Goal: Task Accomplishment & Management: Manage account settings

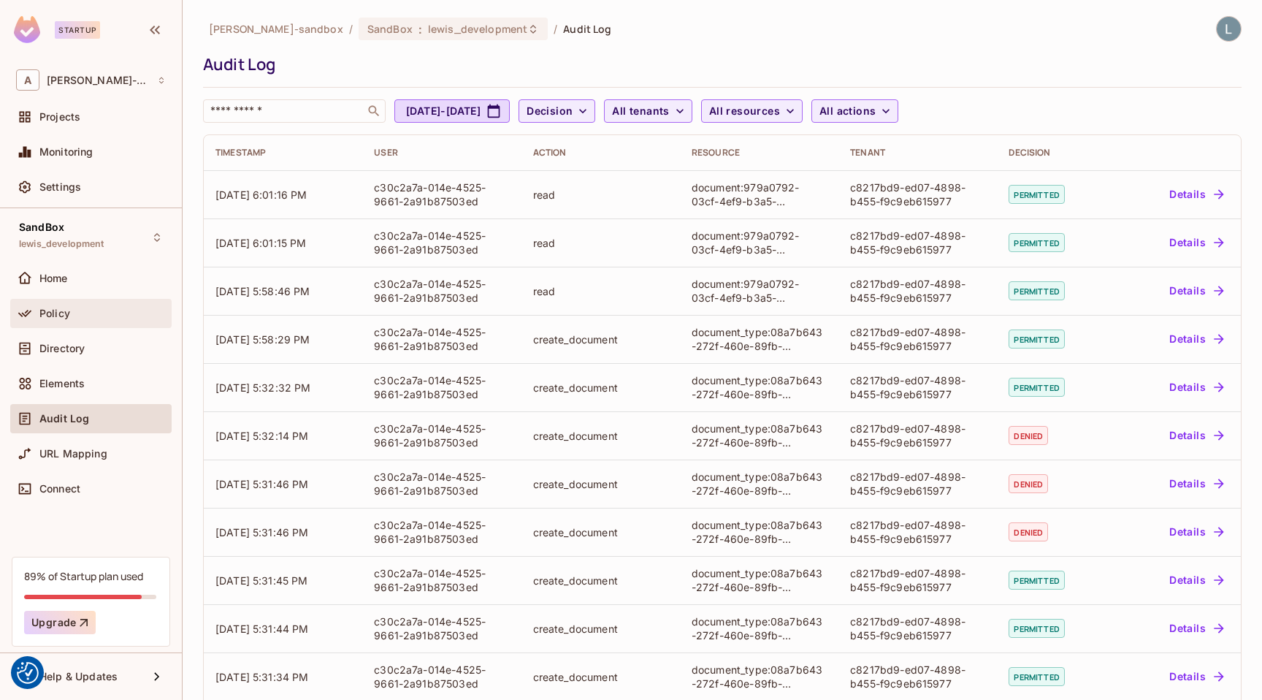
click at [74, 310] on div "Policy" at bounding box center [102, 314] width 126 height 12
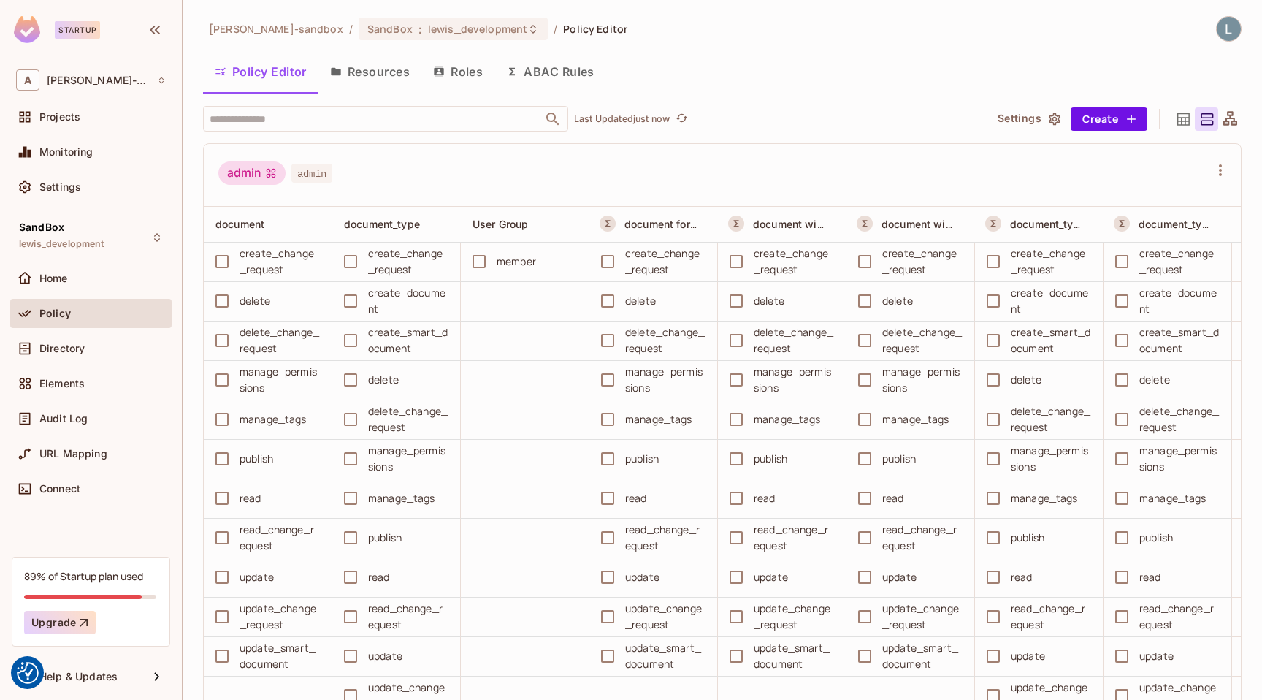
click at [562, 69] on button "ABAC Rules" at bounding box center [551, 71] width 112 height 37
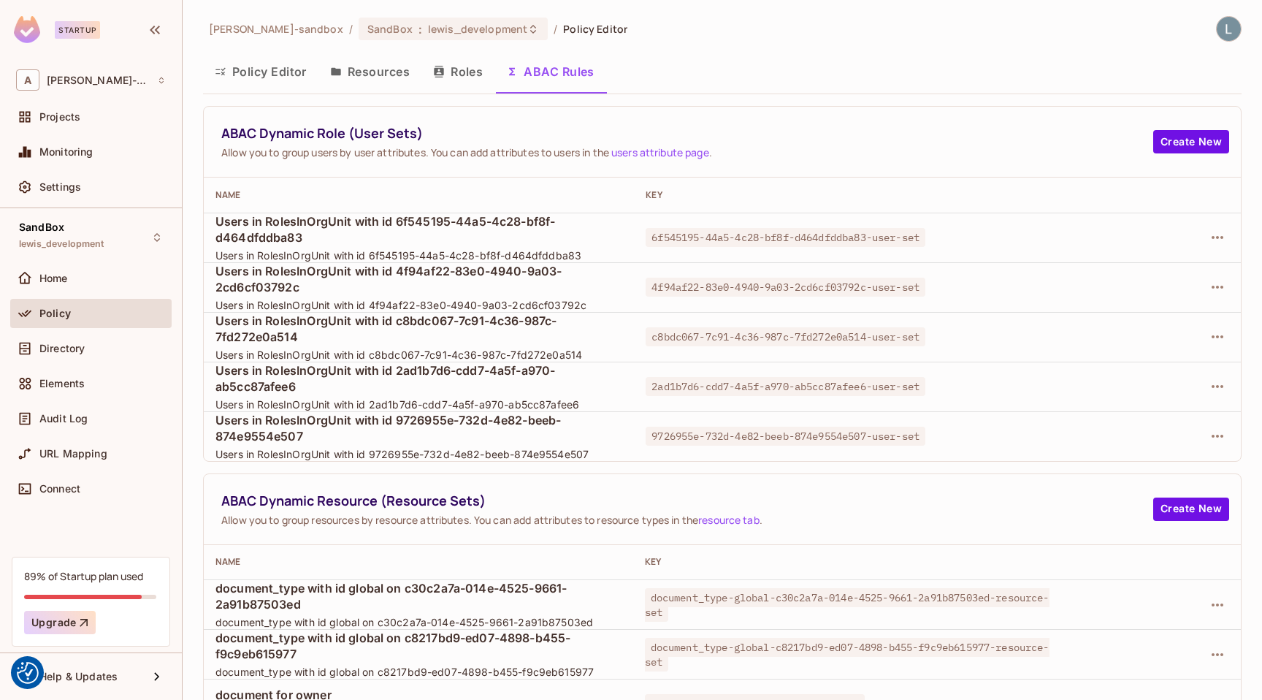
scroll to position [127, 0]
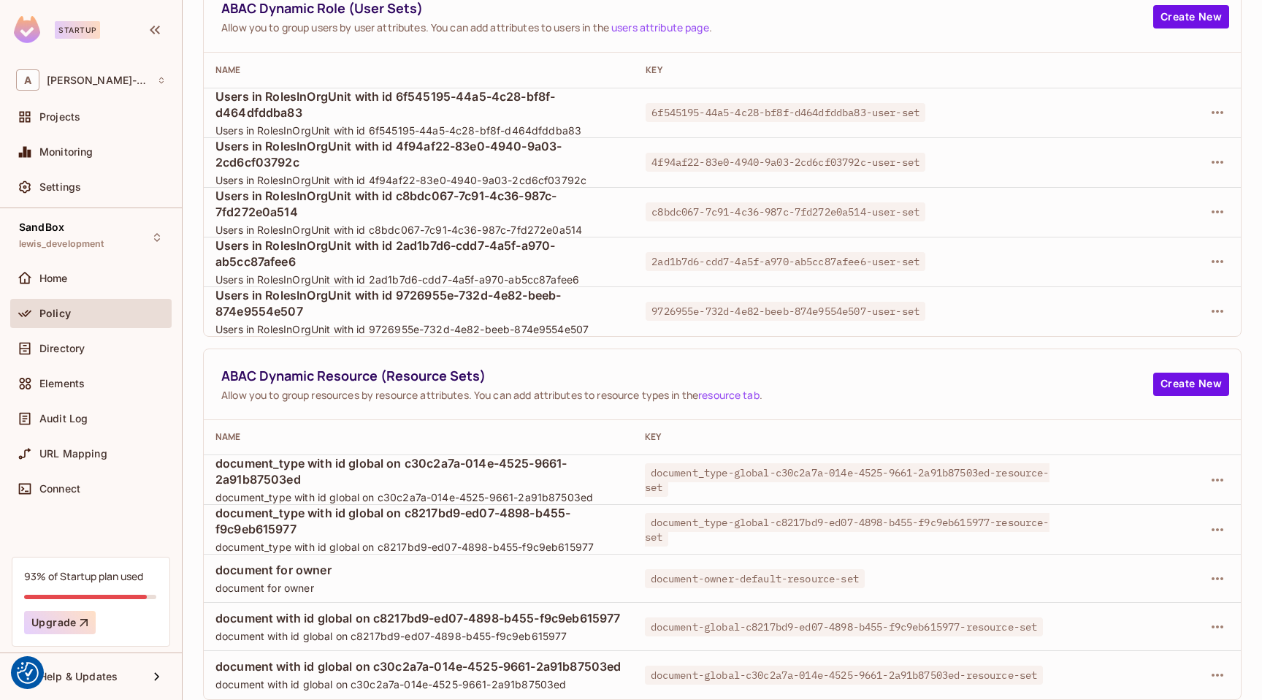
click at [608, 356] on div "ABAC Dynamic Resource (Resource Sets) Allow you to group resources by resource …" at bounding box center [722, 384] width 1037 height 71
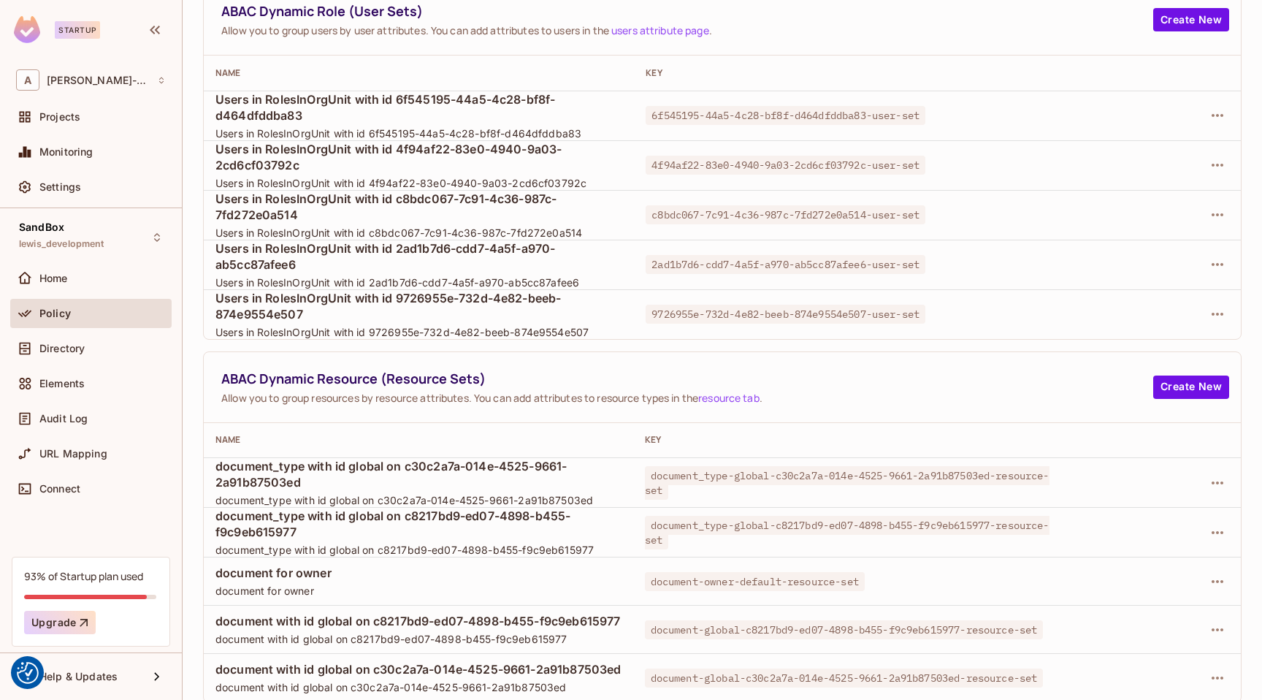
scroll to position [127, 0]
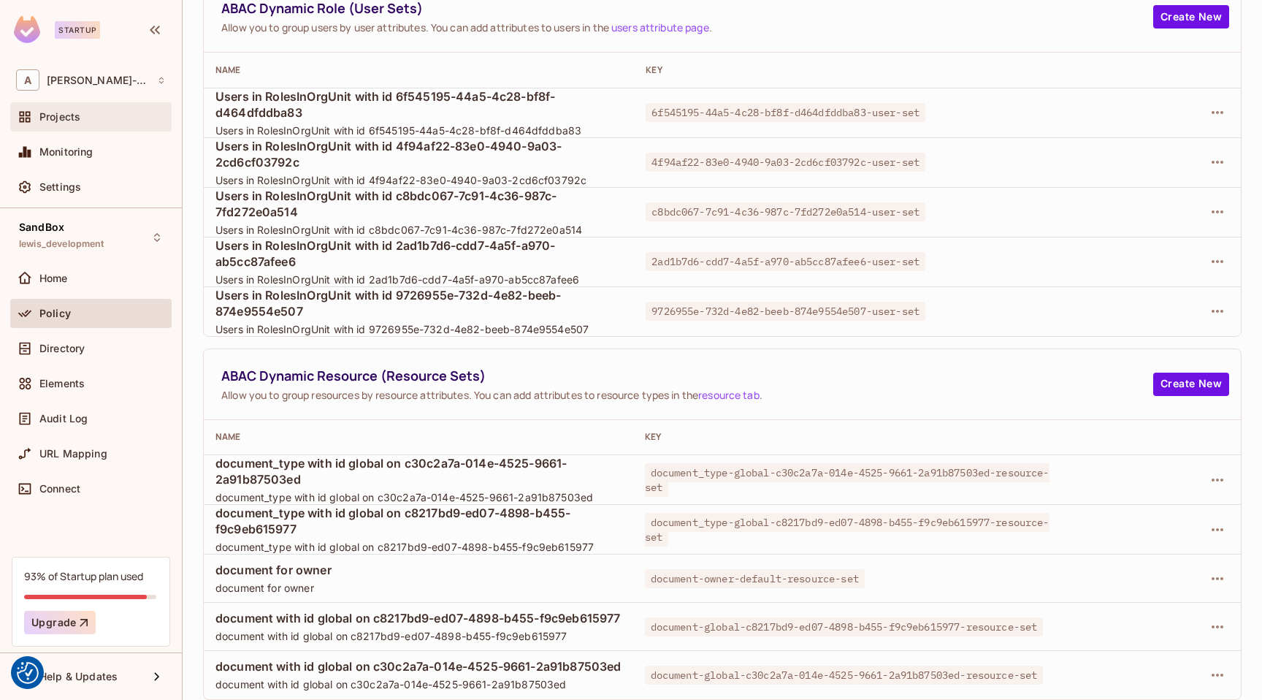
click at [123, 108] on div "Projects" at bounding box center [91, 117] width 150 height 18
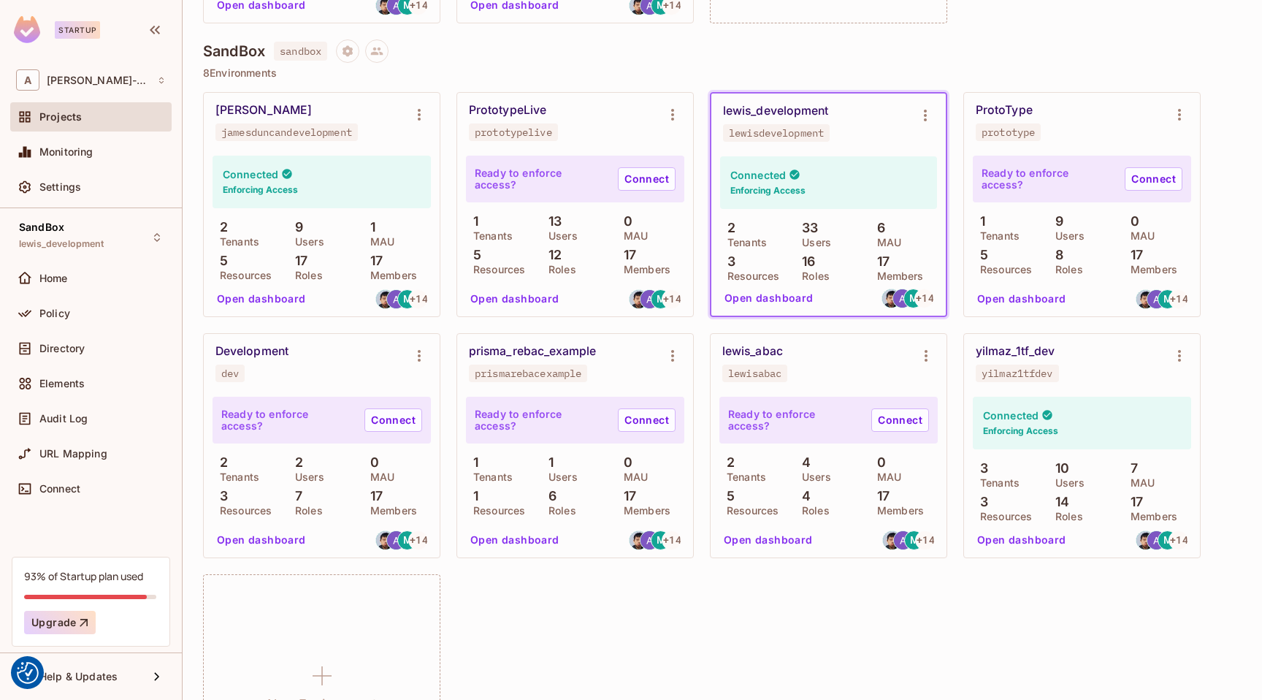
scroll to position [382, 0]
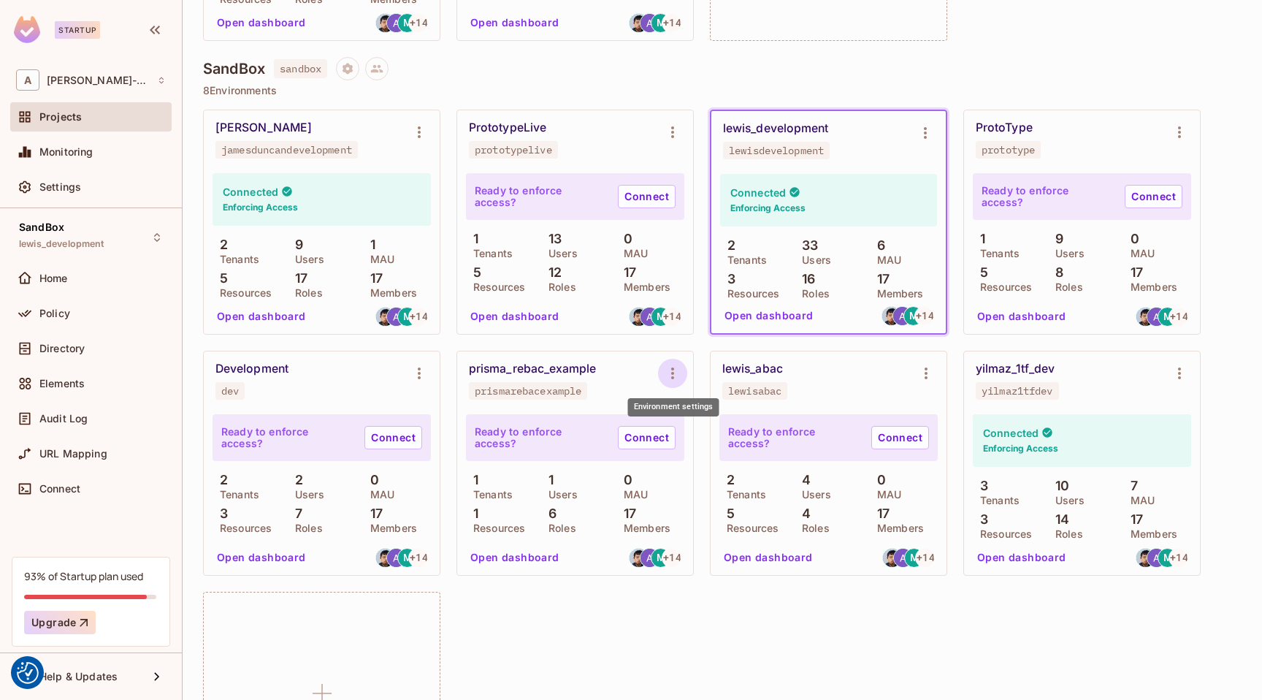
click at [675, 370] on icon "Environment settings" at bounding box center [673, 374] width 18 height 18
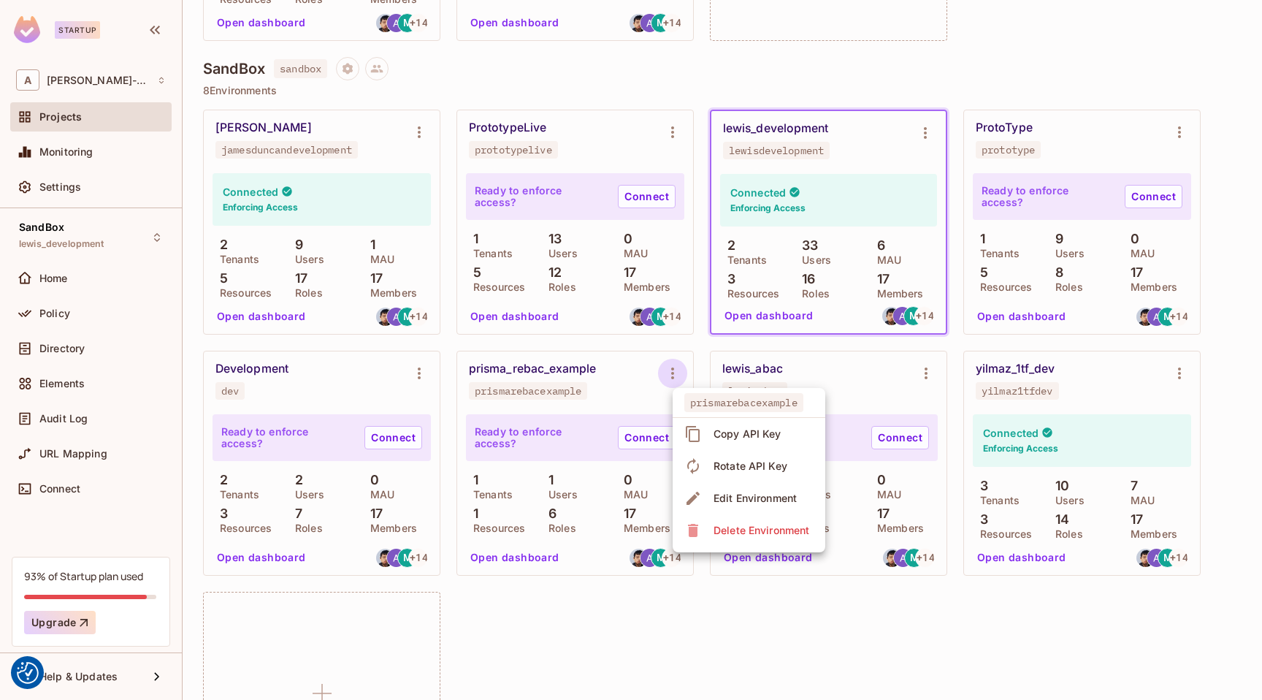
click at [747, 532] on div "Delete Environment" at bounding box center [762, 530] width 96 height 15
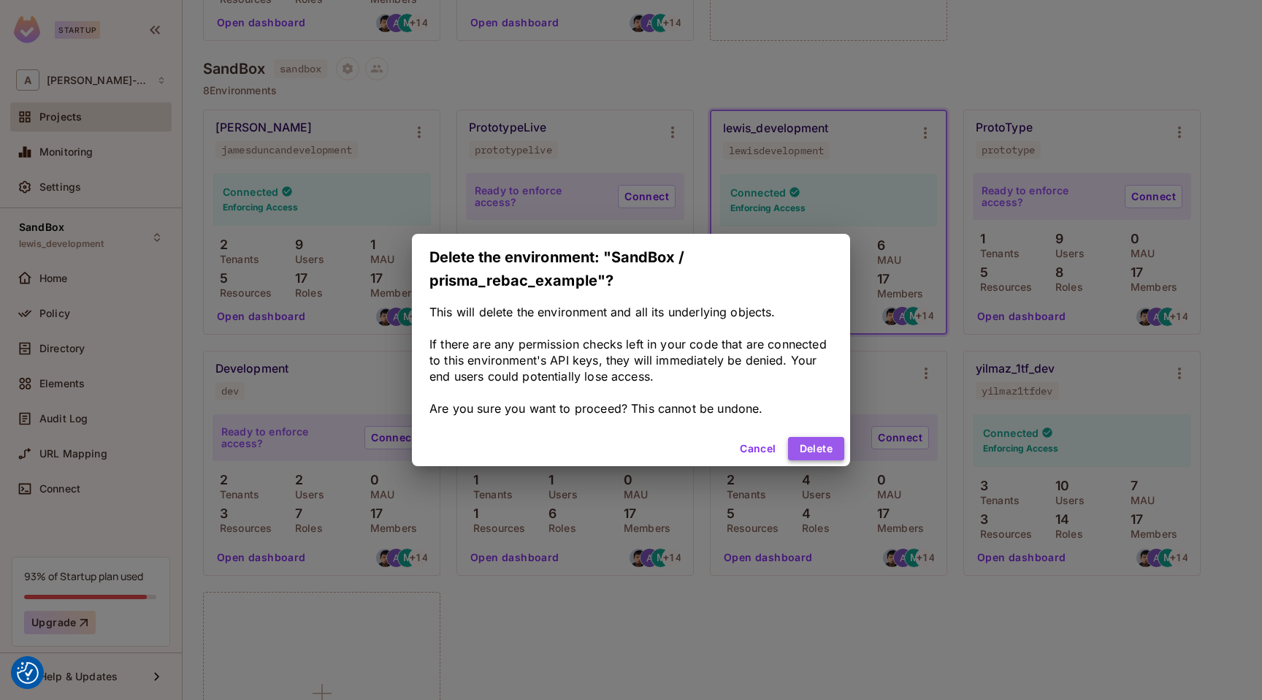
click at [814, 444] on button "Delete" at bounding box center [816, 448] width 56 height 23
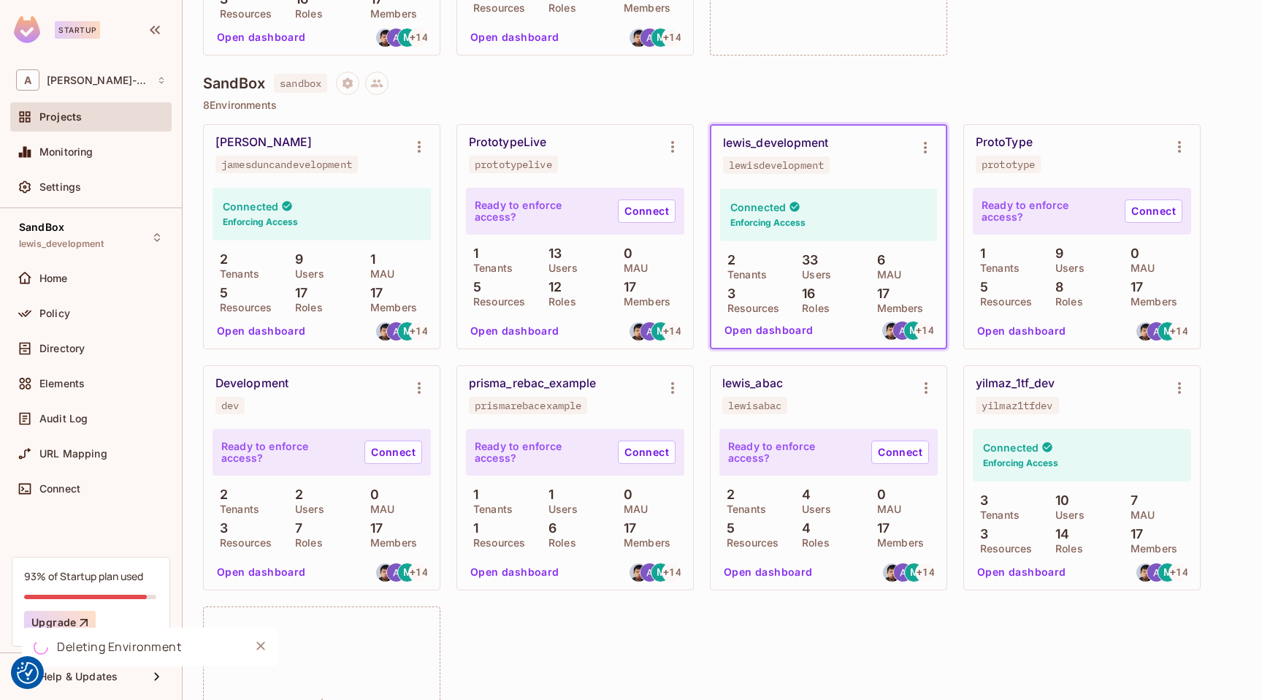
scroll to position [355, 0]
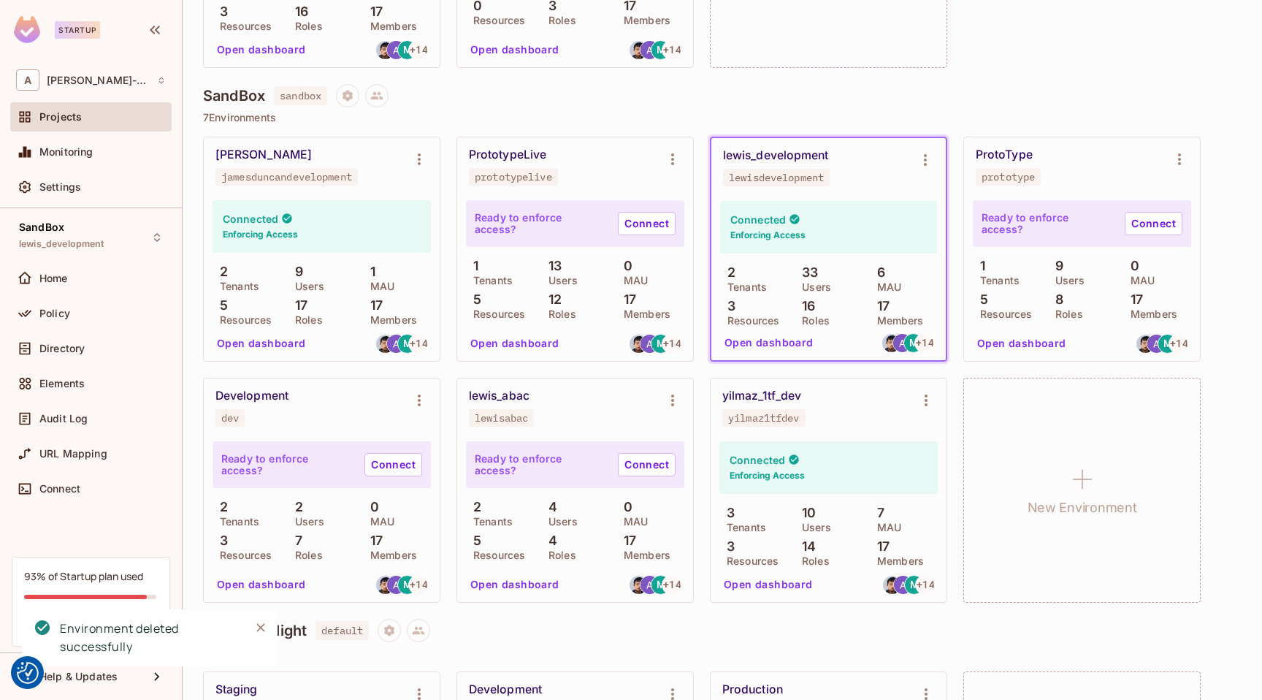
click at [262, 631] on icon "Close" at bounding box center [260, 627] width 15 height 15
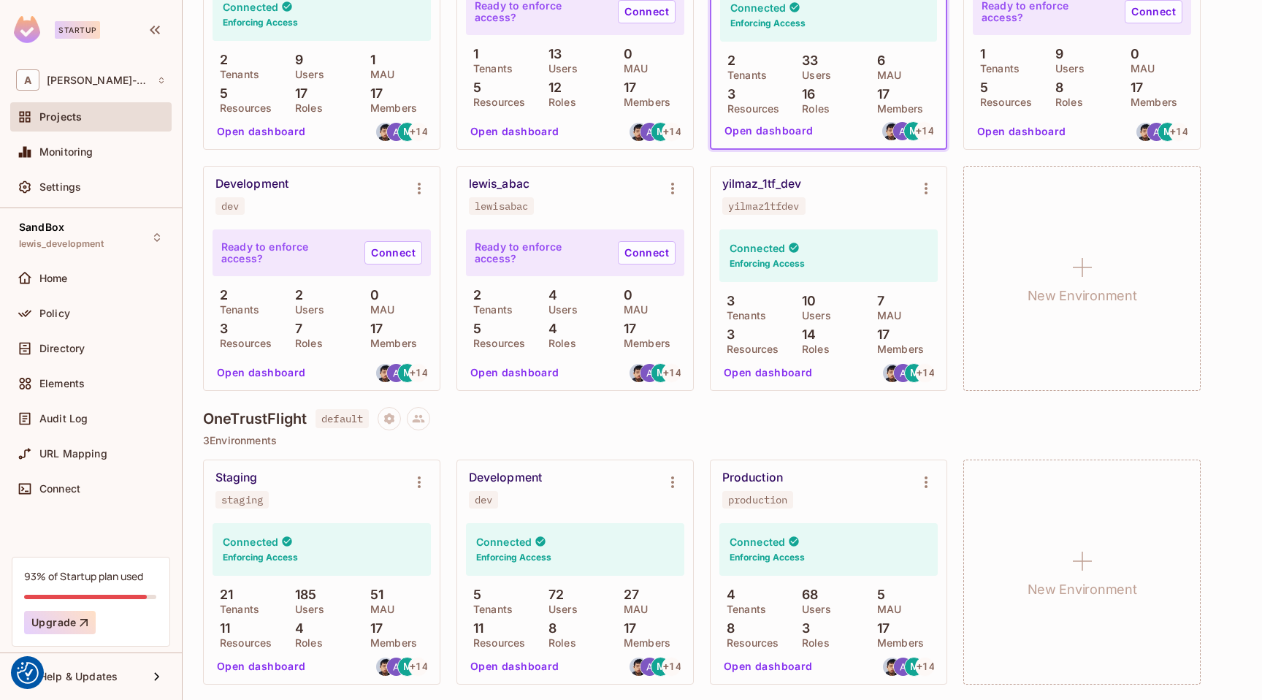
scroll to position [568, 0]
click at [39, 578] on div "93% of Startup plan used" at bounding box center [83, 576] width 119 height 14
click at [58, 619] on button "Upgrade" at bounding box center [60, 622] width 72 height 23
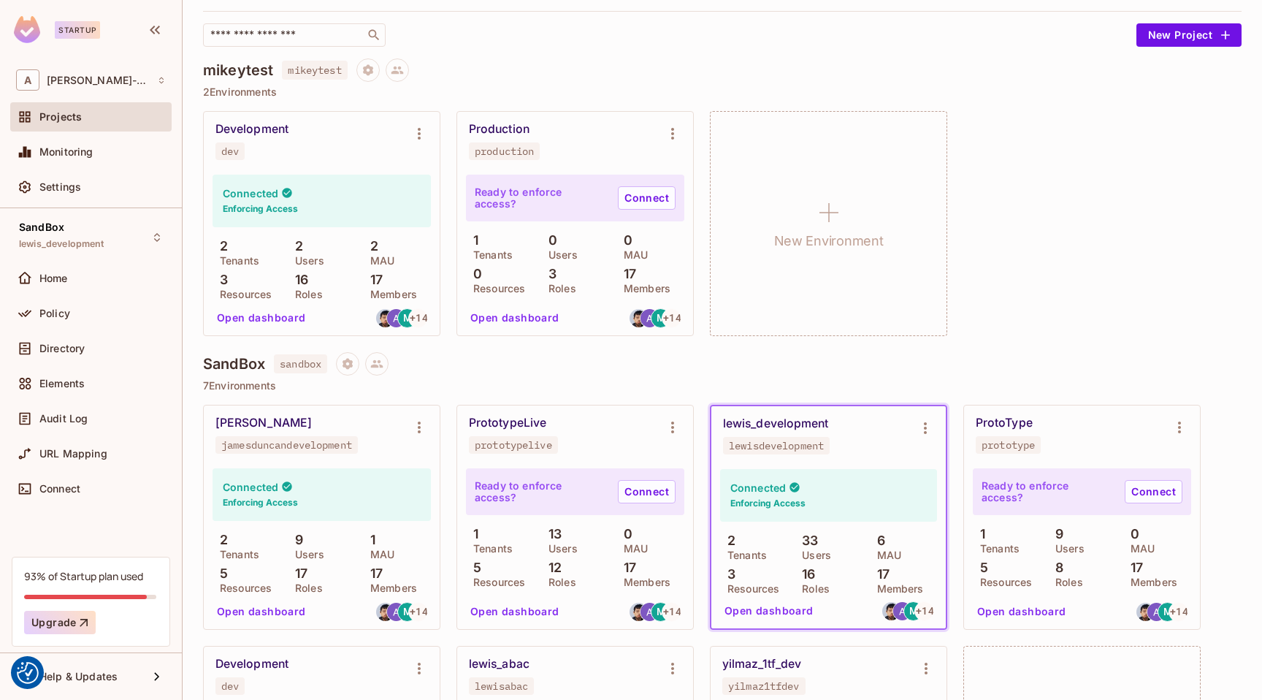
scroll to position [0, 0]
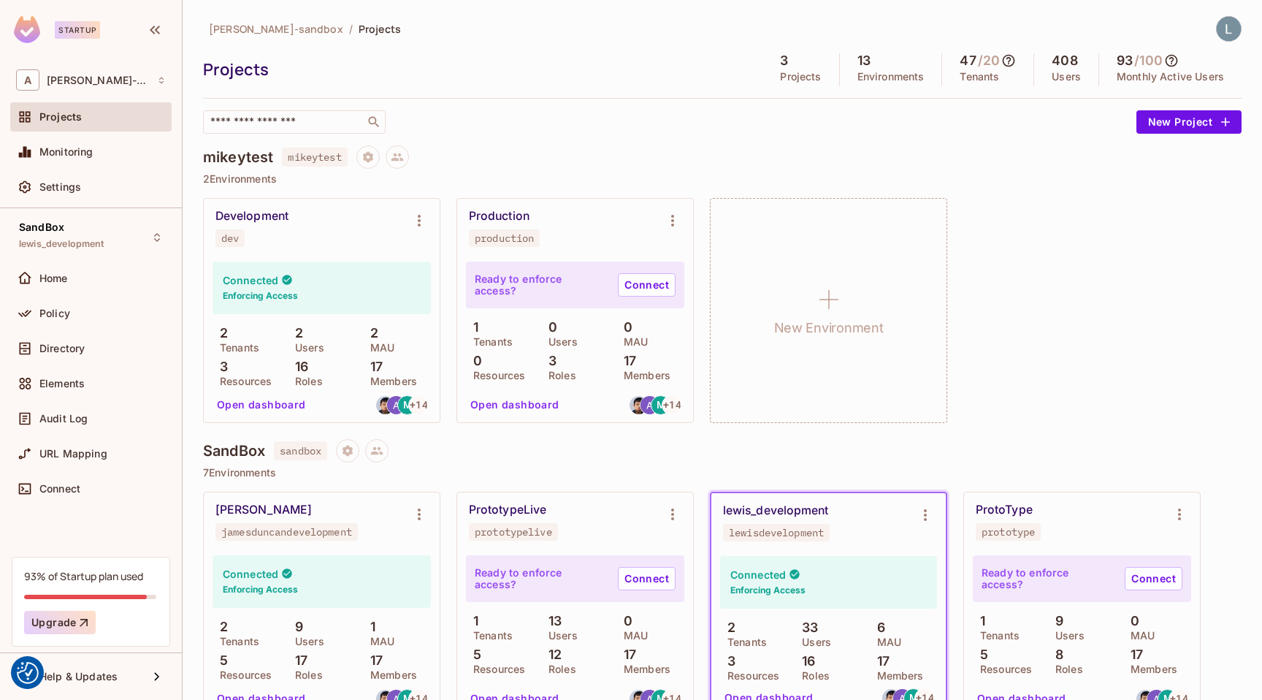
click at [1232, 39] on img at bounding box center [1229, 29] width 24 height 24
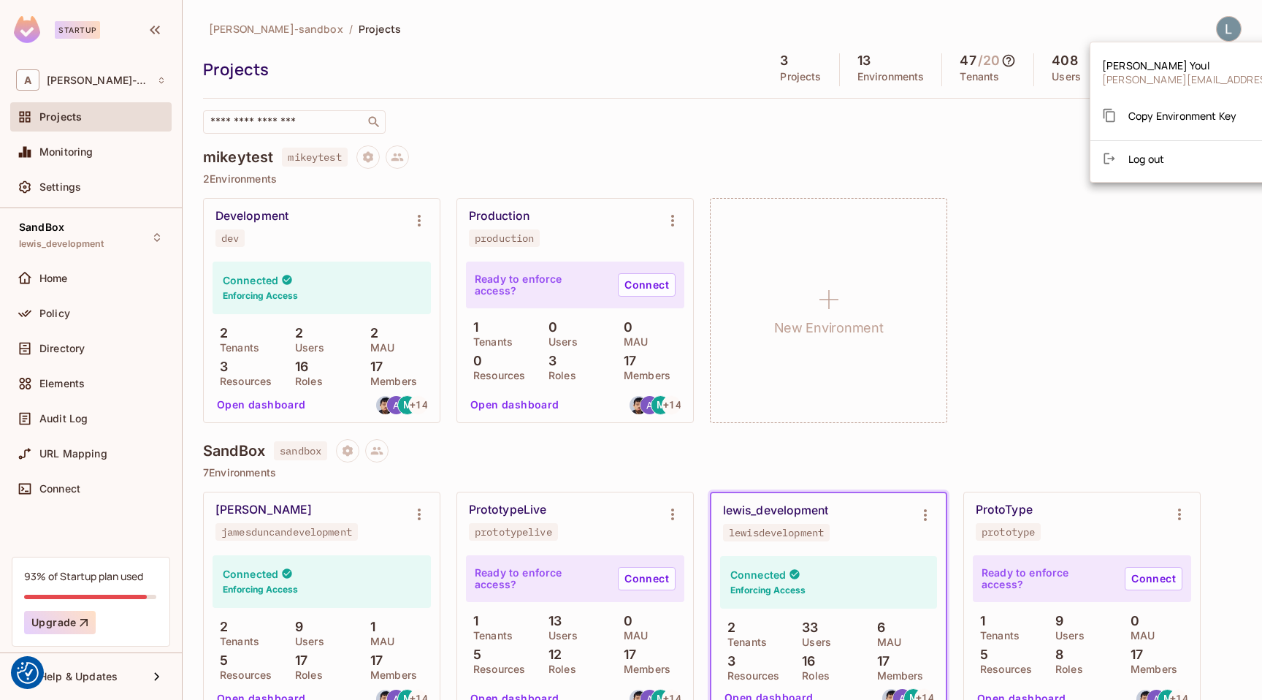
click at [1141, 286] on div at bounding box center [631, 350] width 1262 height 700
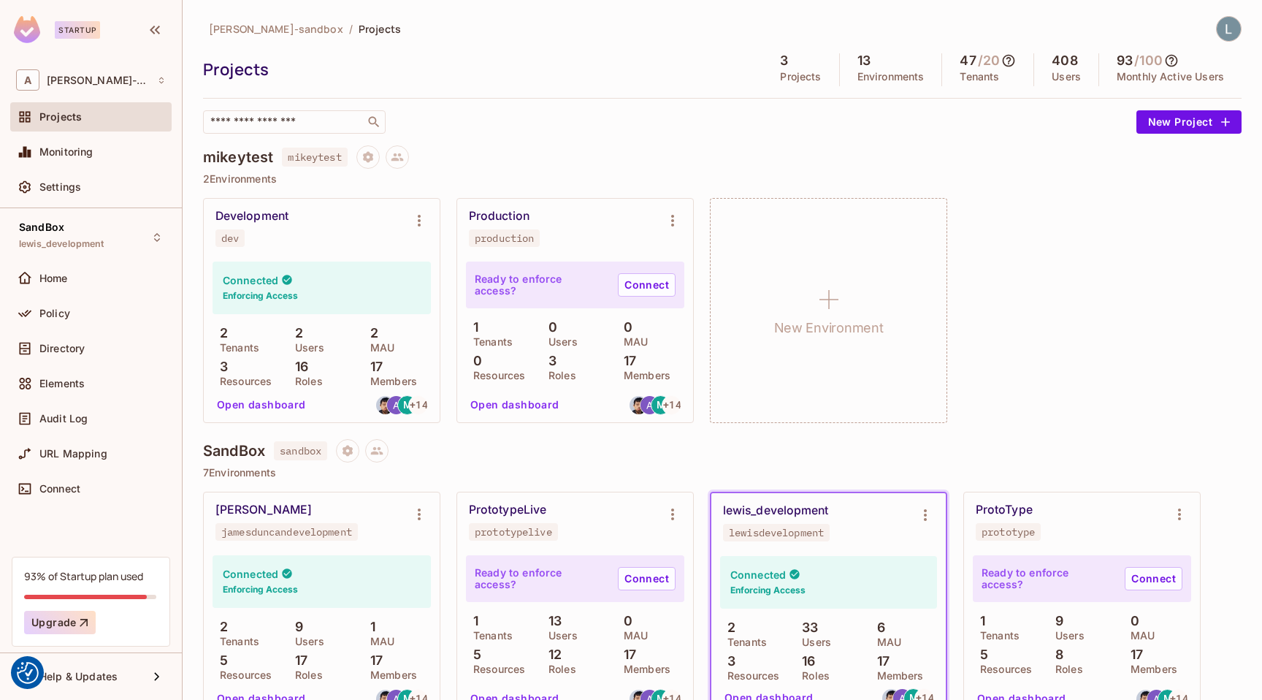
click at [1012, 61] on icon at bounding box center [1008, 60] width 15 height 15
click at [1061, 282] on div at bounding box center [631, 350] width 1262 height 700
click at [1178, 61] on icon at bounding box center [1171, 60] width 15 height 15
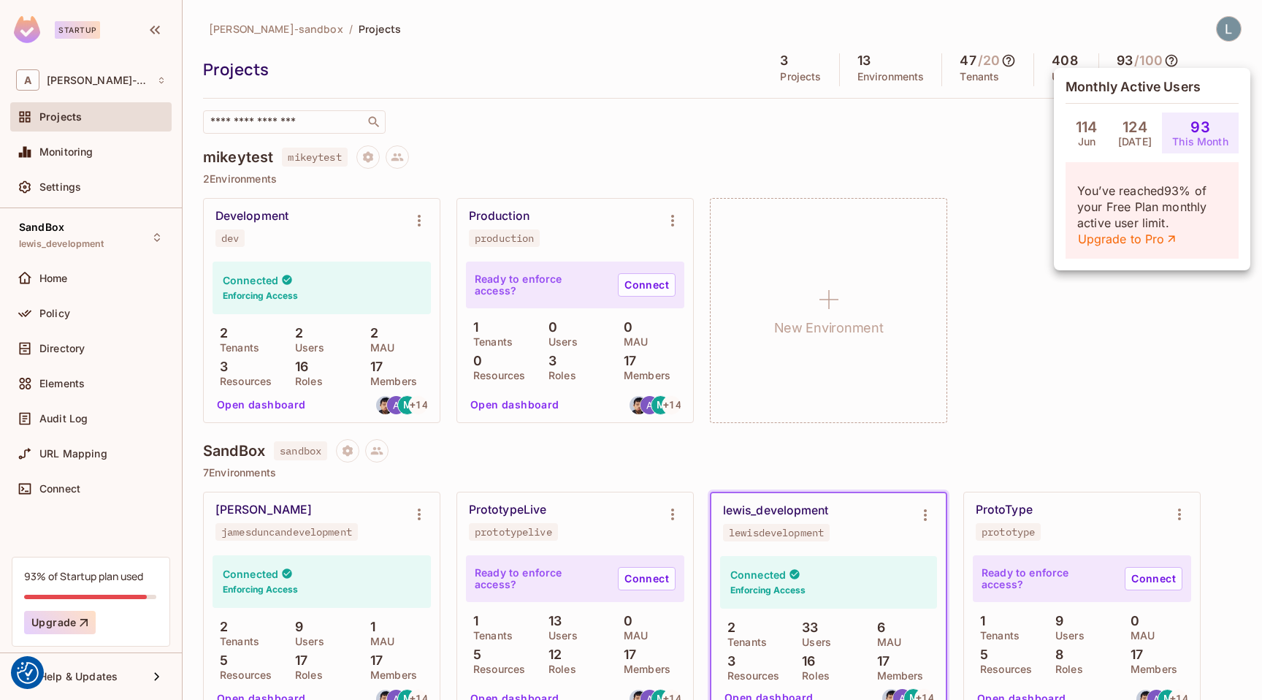
click at [843, 146] on div at bounding box center [631, 350] width 1262 height 700
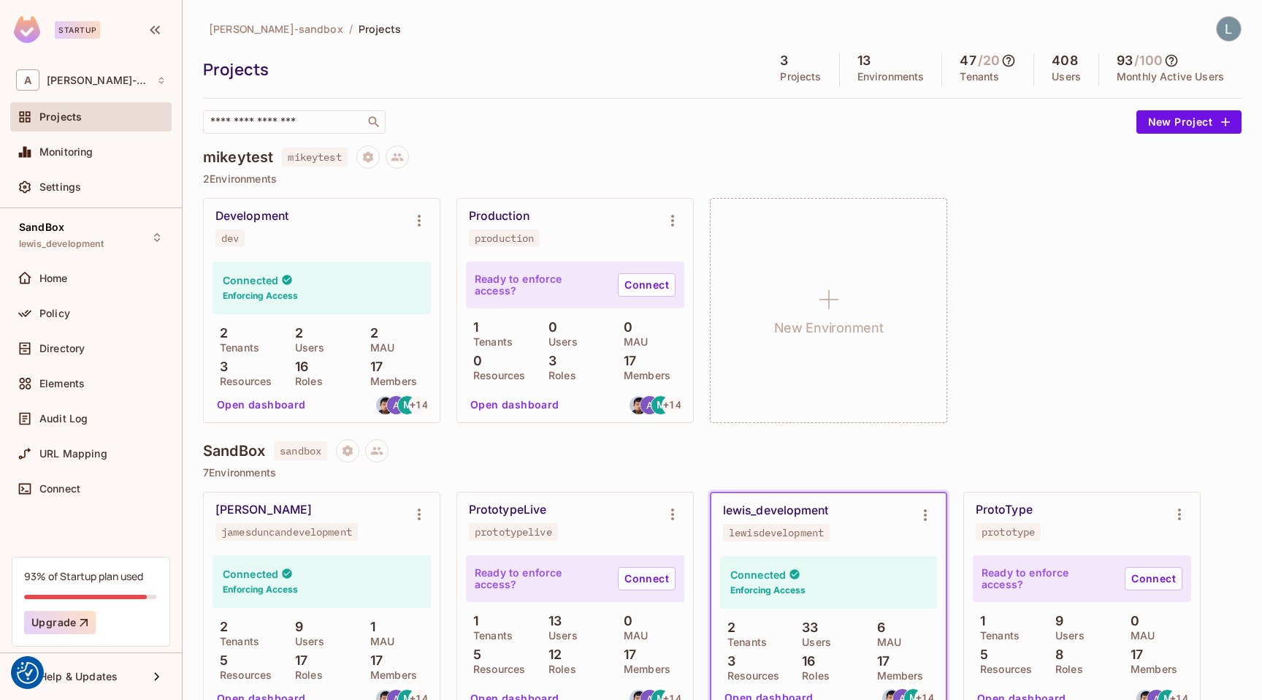
click at [1172, 58] on icon at bounding box center [1171, 60] width 15 height 15
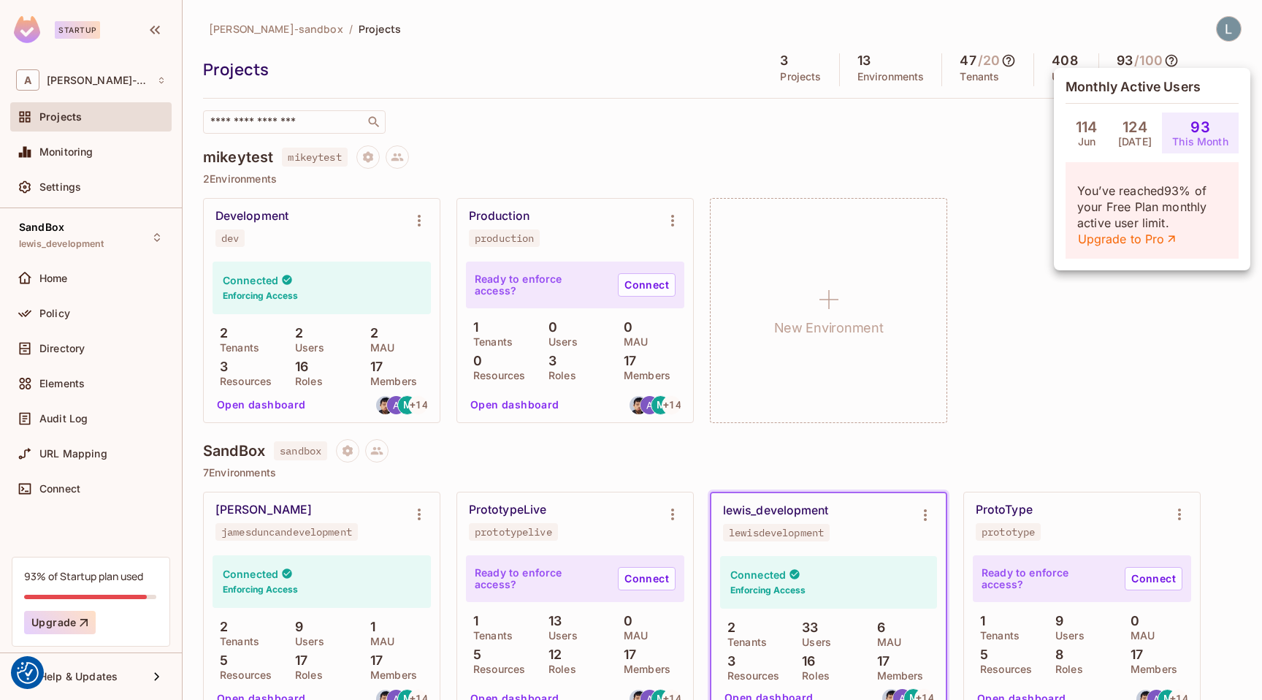
click at [74, 21] on div at bounding box center [631, 350] width 1262 height 700
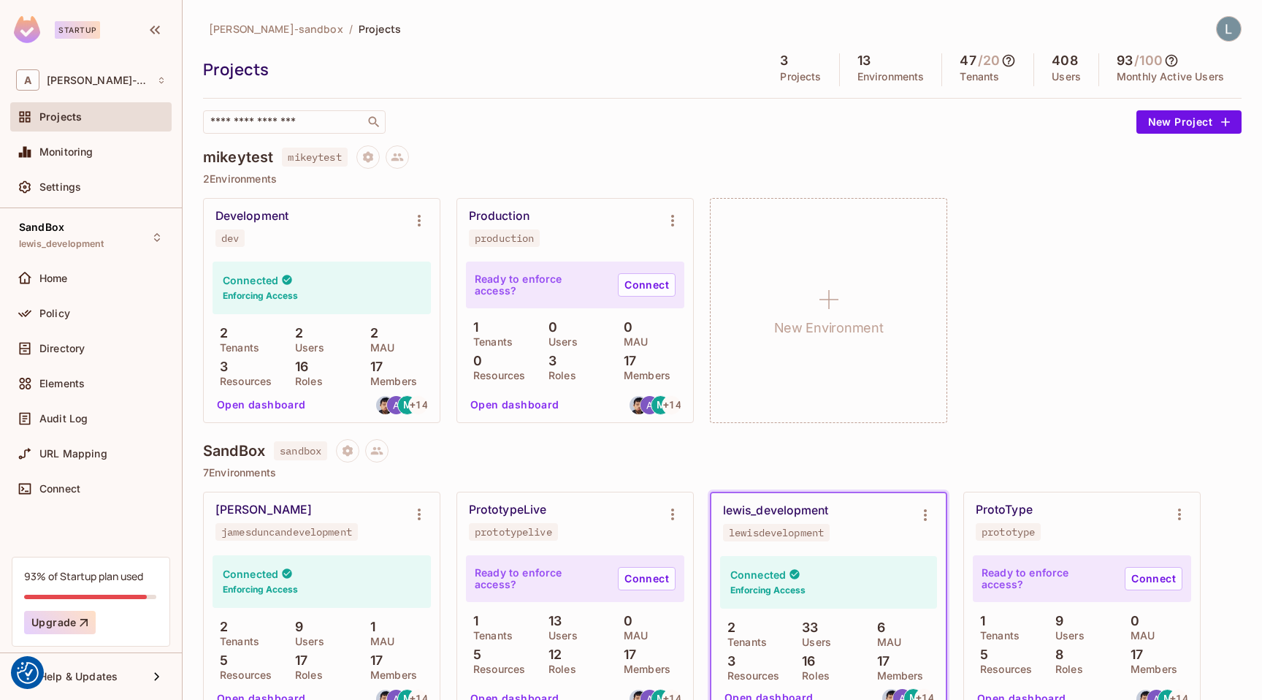
click at [32, 27] on img at bounding box center [27, 29] width 26 height 27
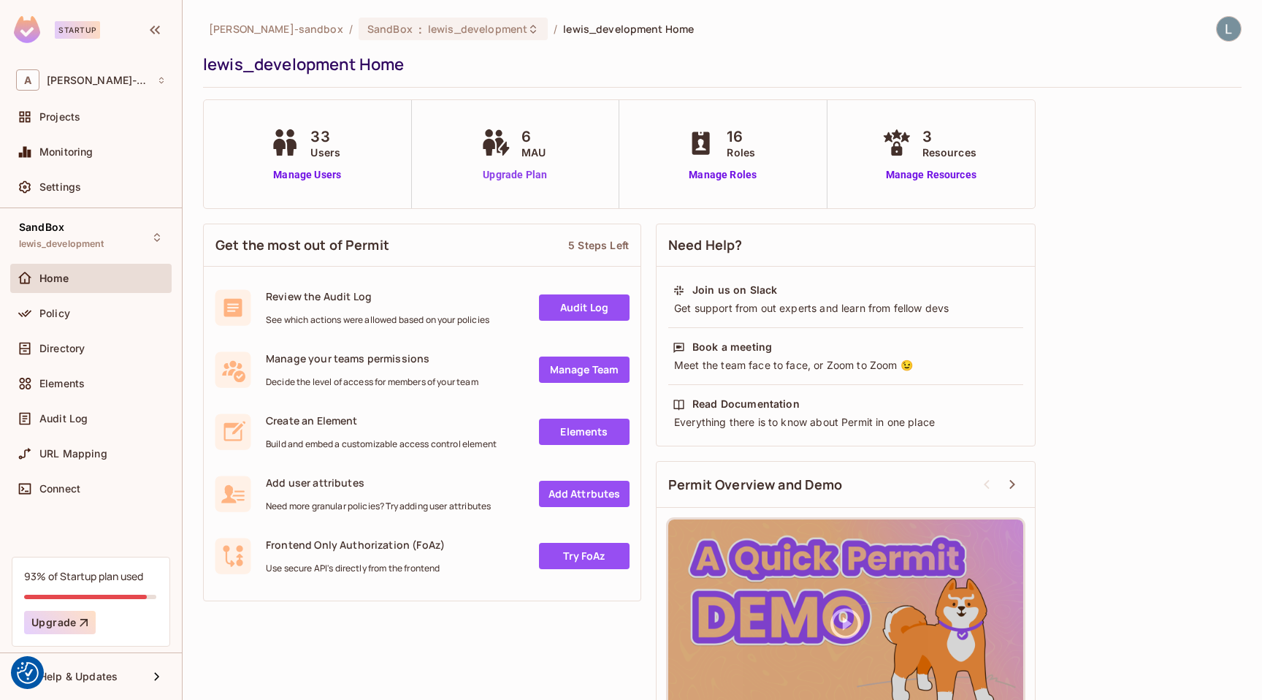
click at [520, 175] on link "Upgrade Plan" at bounding box center [515, 174] width 75 height 15
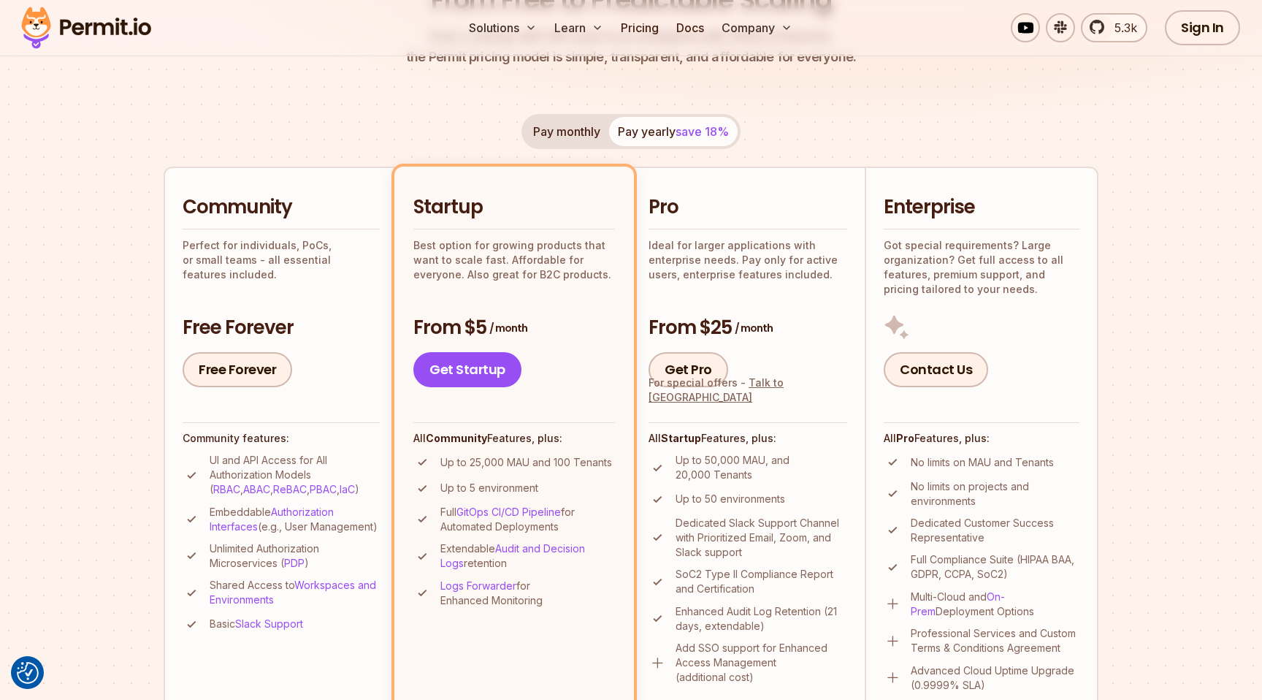
scroll to position [224, 0]
click at [484, 129] on div "Pay monthly Pay yearly save 18% Community Perfect for individuals, PoCs, or sma…" at bounding box center [631, 416] width 935 height 606
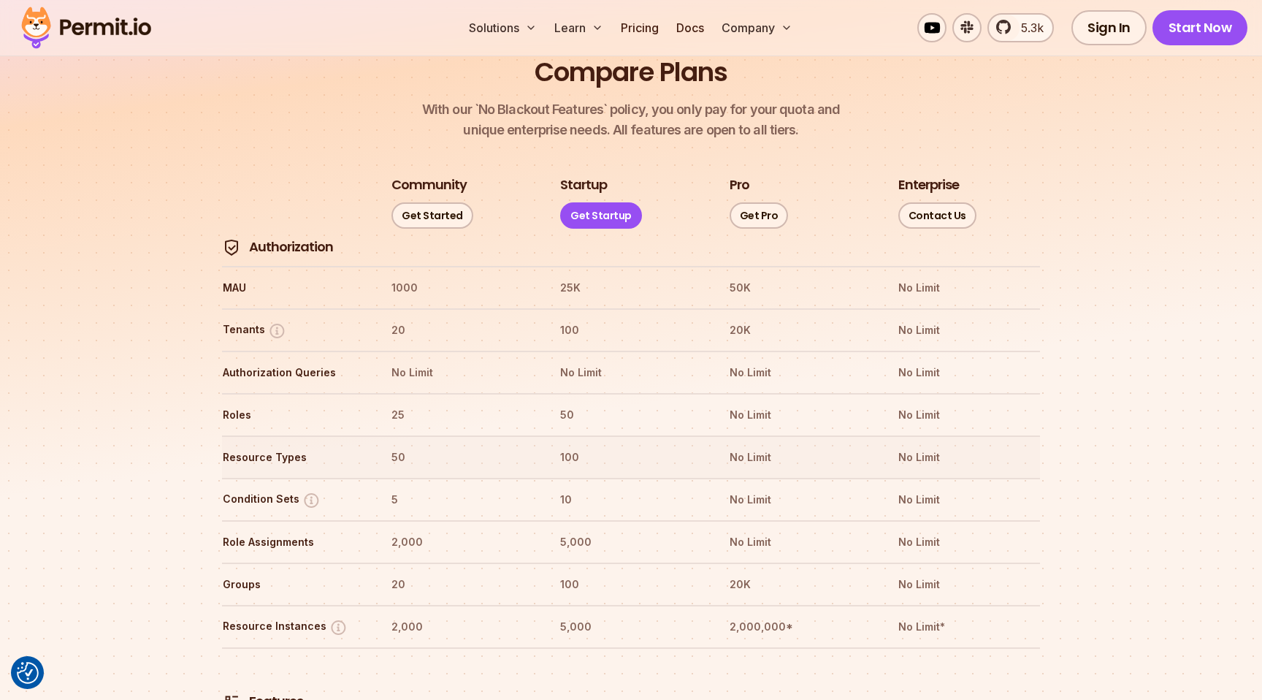
scroll to position [1636, 0]
click at [566, 402] on th "50" at bounding box center [631, 413] width 142 height 23
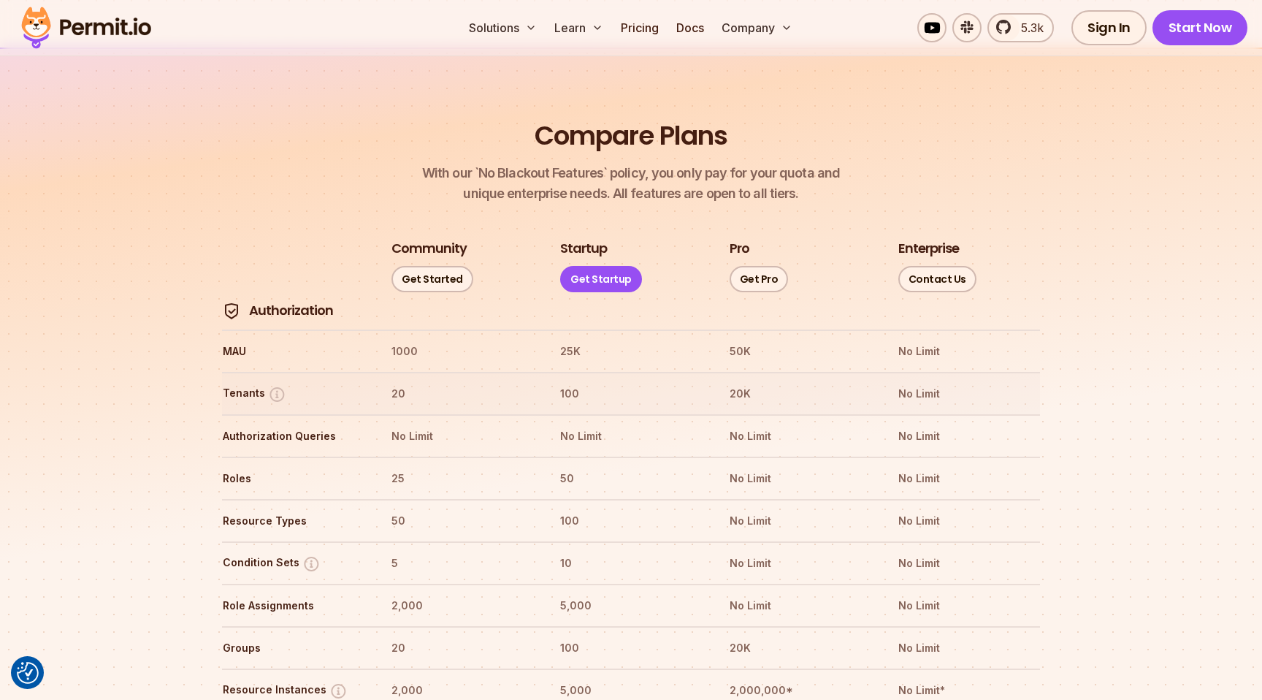
scroll to position [1587, 0]
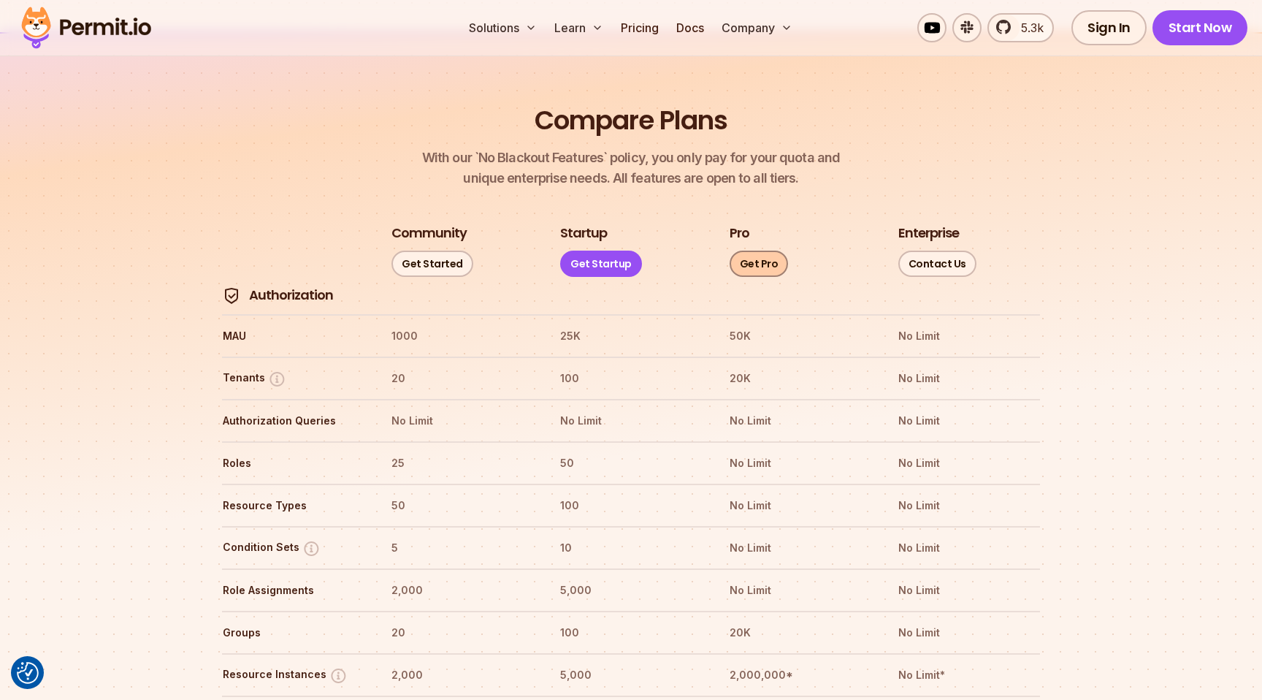
click at [768, 251] on link "Get Pro" at bounding box center [759, 264] width 59 height 26
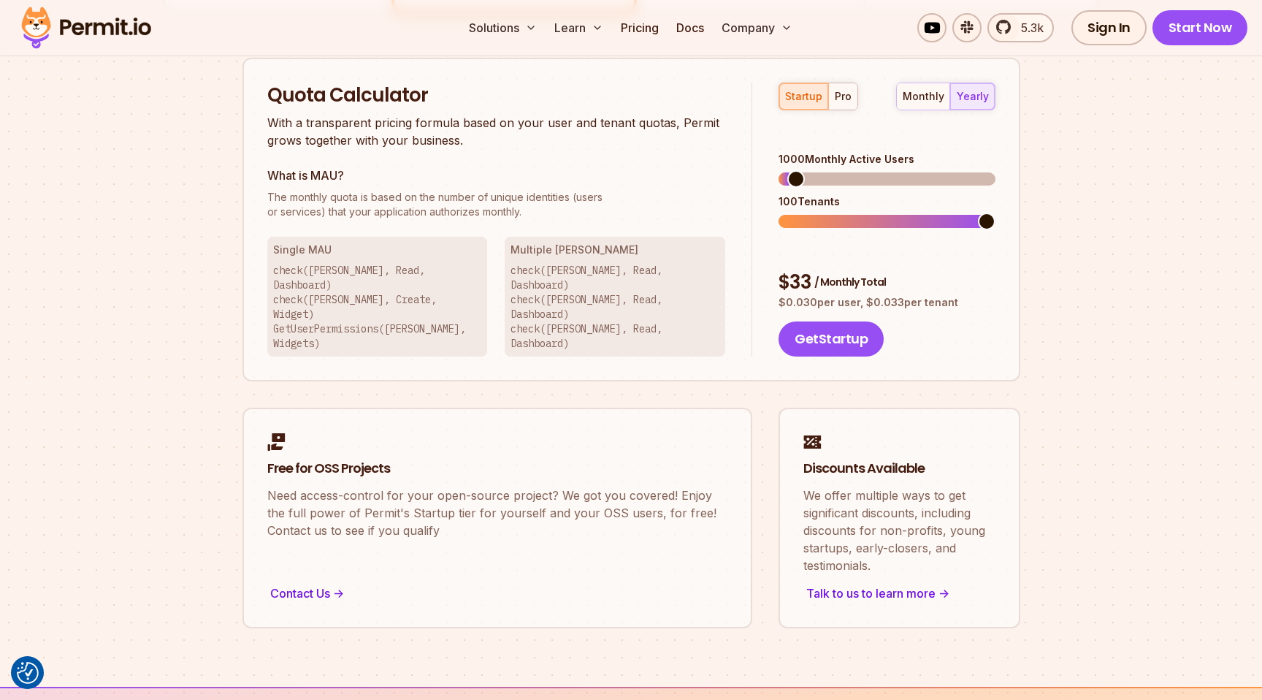
scroll to position [907, 0]
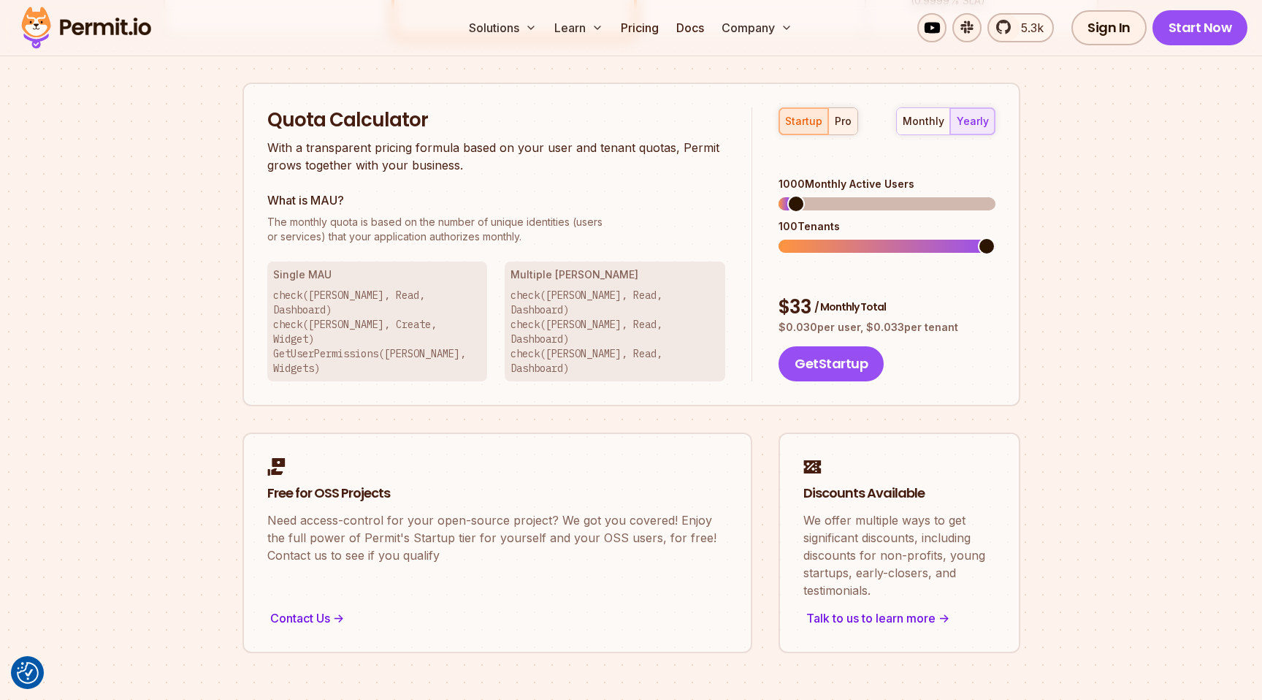
click at [843, 123] on div "pro" at bounding box center [843, 121] width 17 height 15
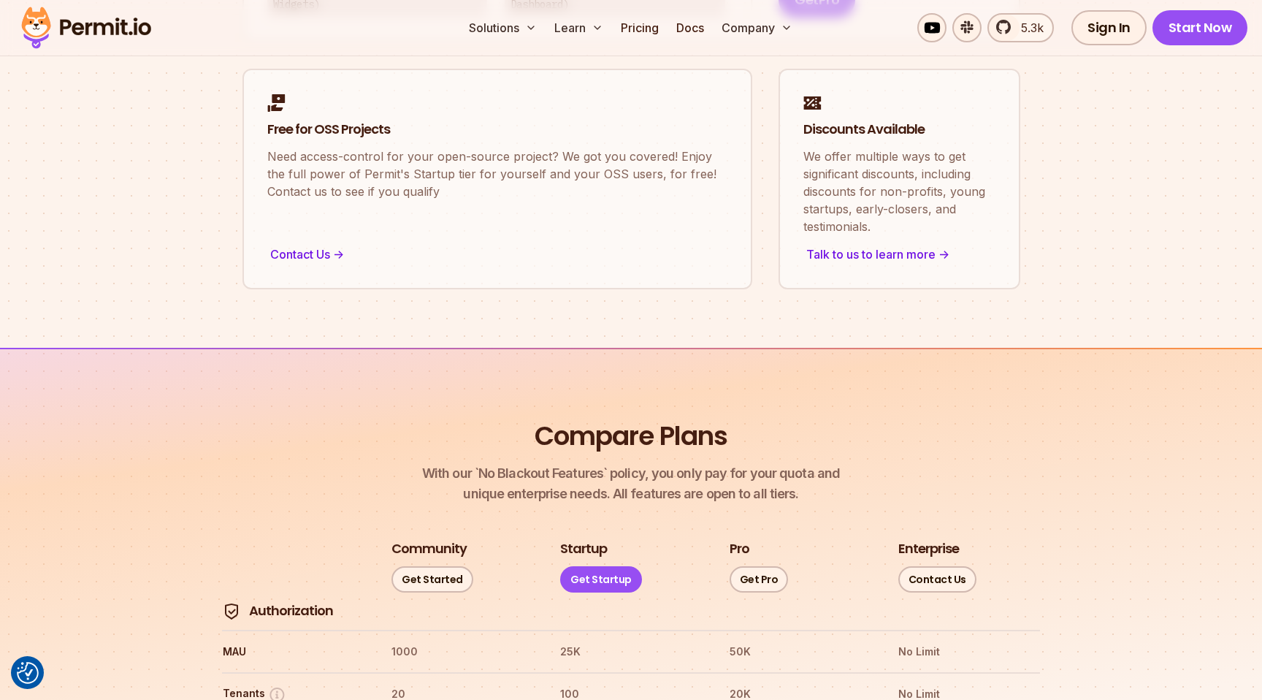
scroll to position [1350, 0]
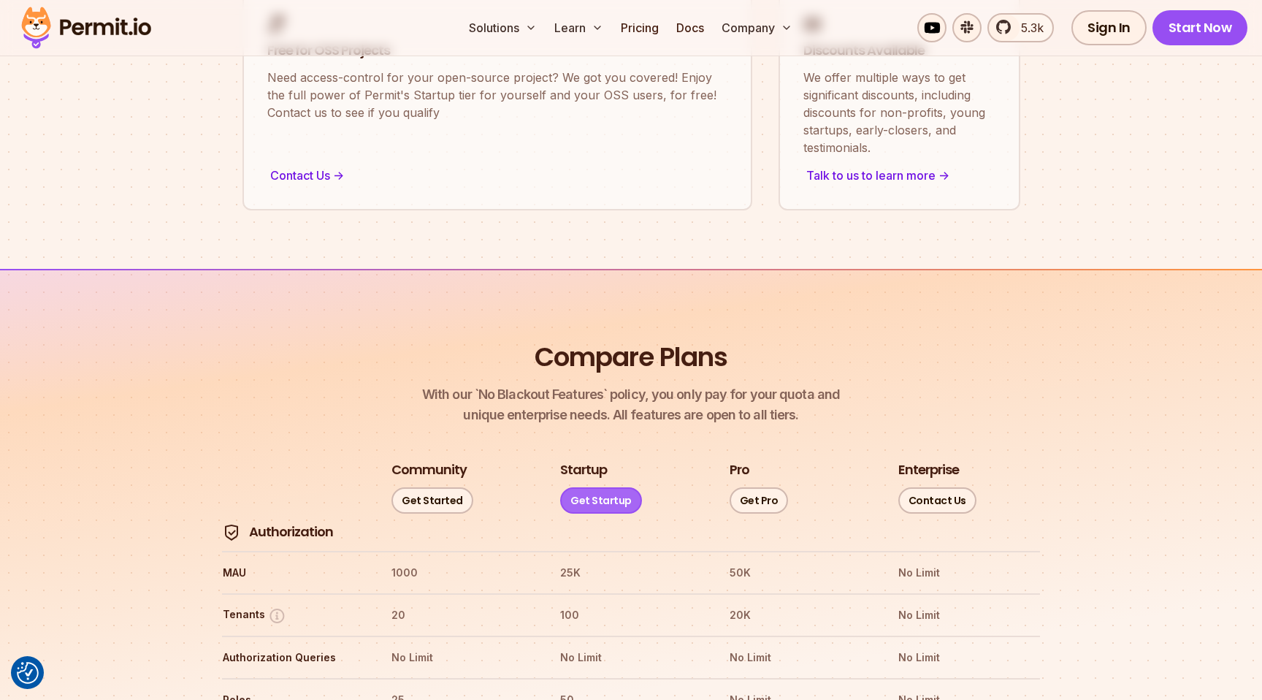
click at [595, 487] on link "Get Startup" at bounding box center [601, 500] width 82 height 26
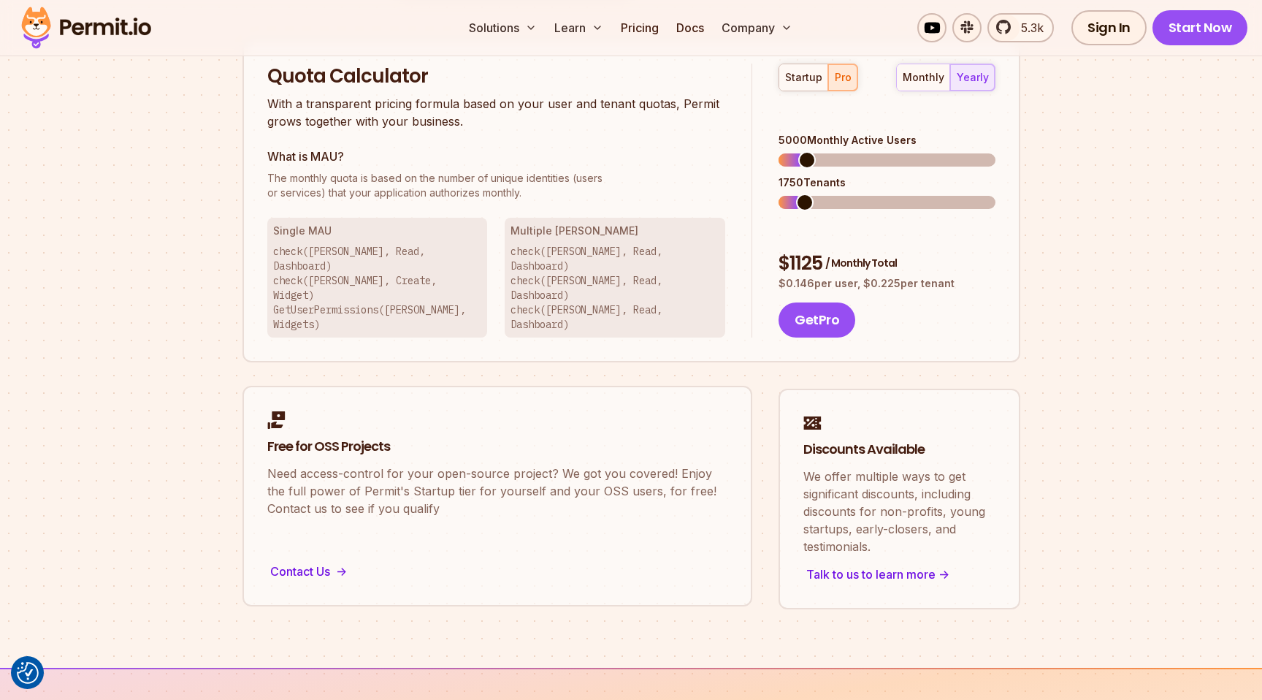
scroll to position [932, 0]
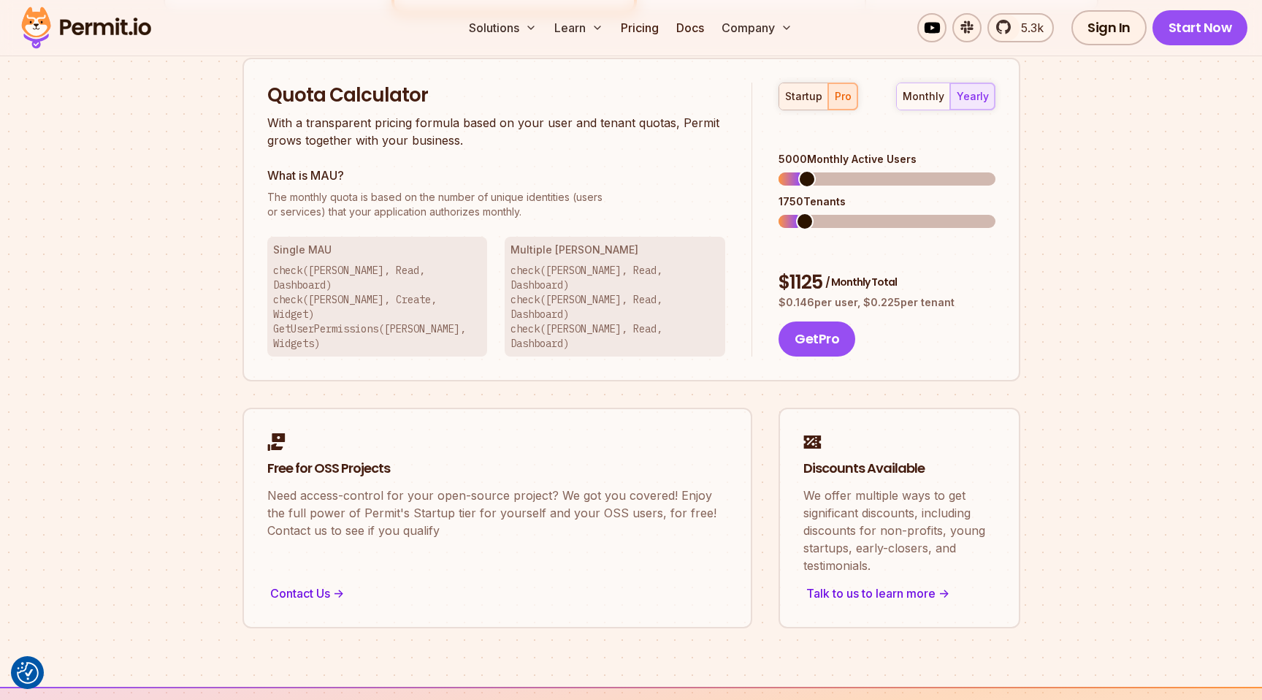
click at [806, 97] on div "startup" at bounding box center [803, 96] width 37 height 15
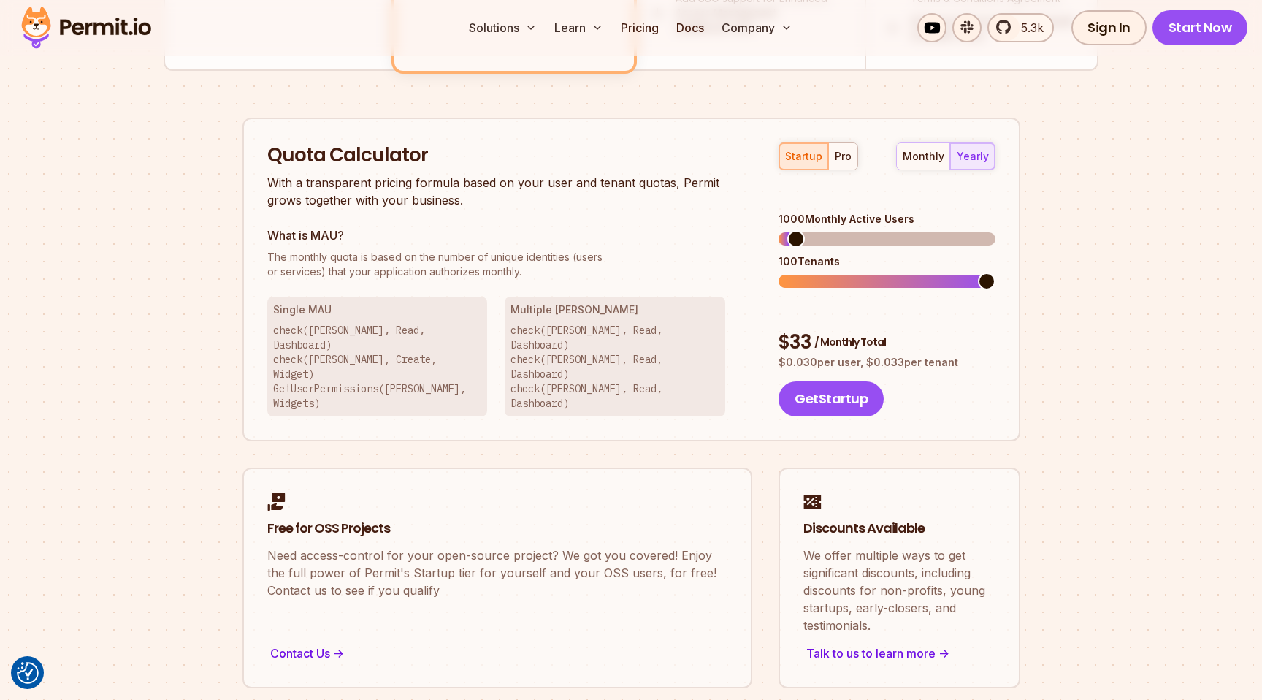
scroll to position [866, 0]
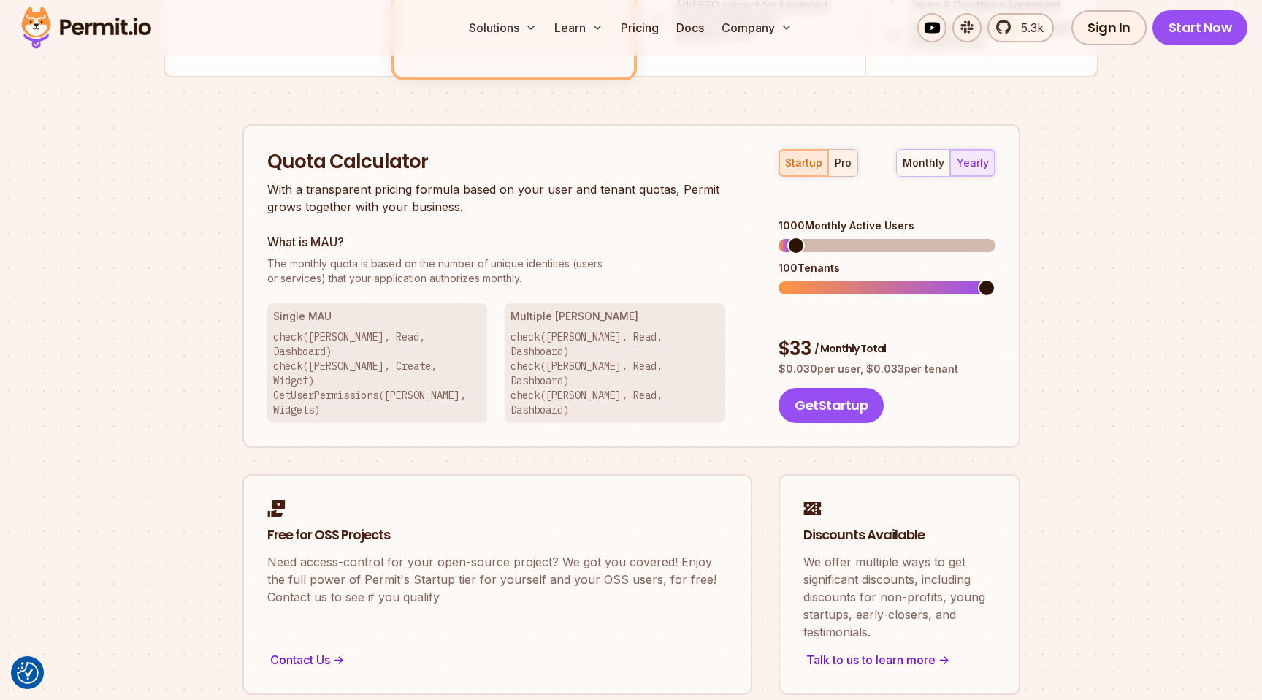
click at [842, 156] on div "pro" at bounding box center [843, 163] width 17 height 15
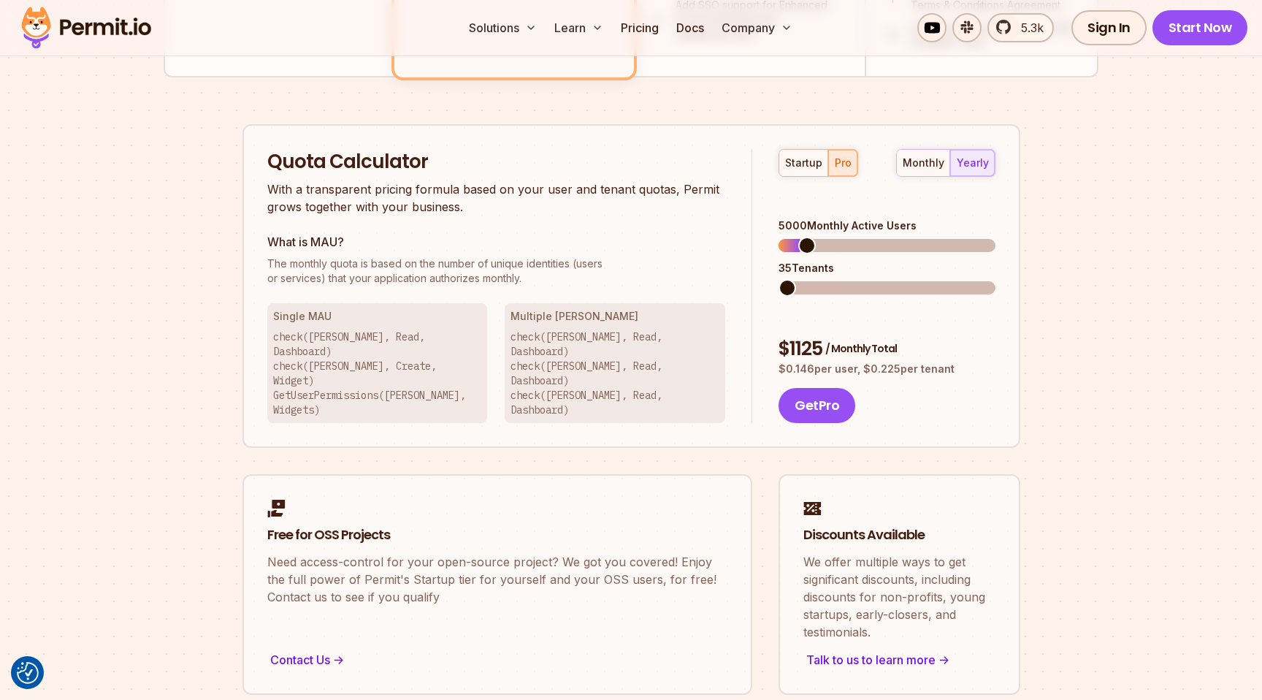
click at [779, 279] on span at bounding box center [788, 288] width 18 height 18
click at [864, 237] on span at bounding box center [866, 246] width 18 height 18
click at [791, 279] on span at bounding box center [800, 288] width 18 height 18
click at [782, 279] on span at bounding box center [791, 288] width 18 height 18
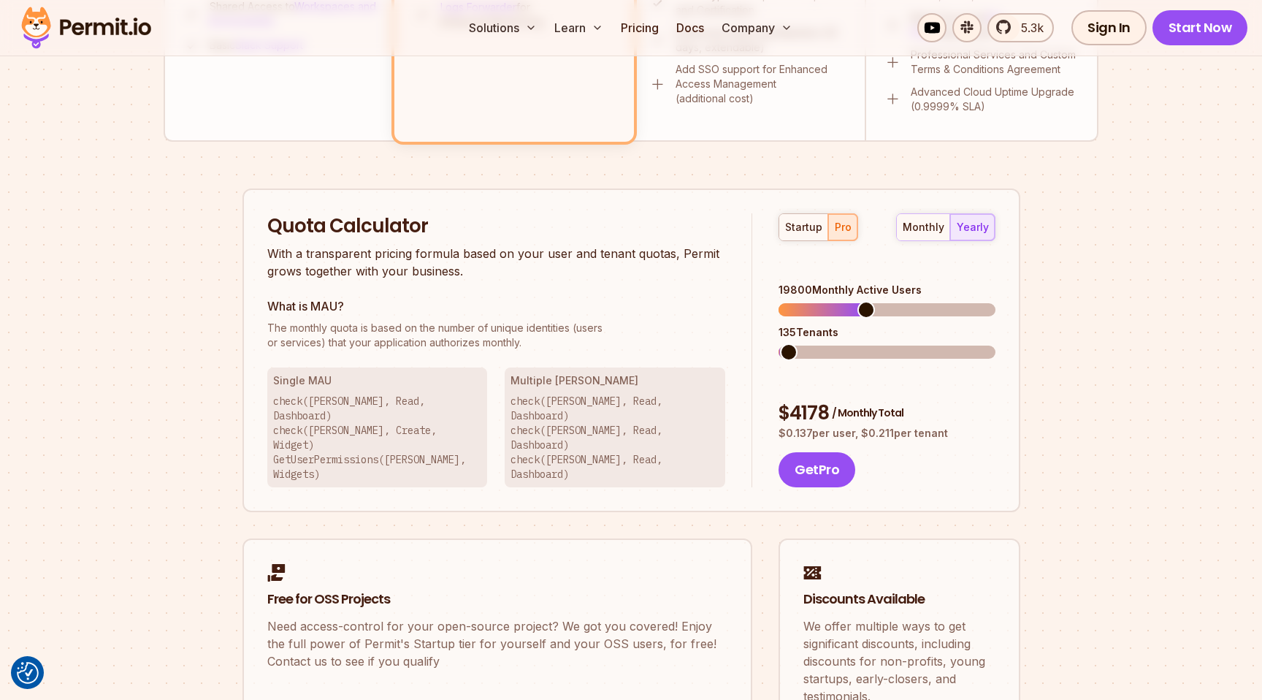
scroll to position [860, 0]
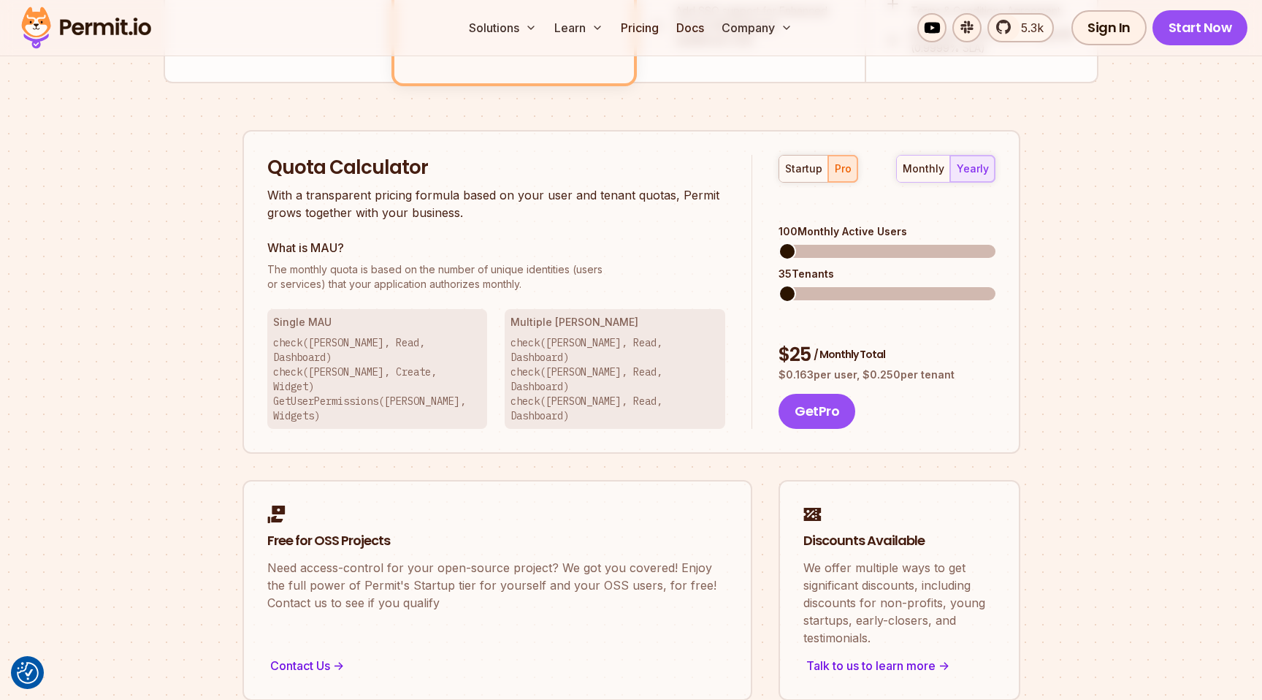
click at [779, 243] on span at bounding box center [788, 252] width 18 height 18
click at [779, 285] on span at bounding box center [788, 294] width 18 height 18
click at [779, 243] on span at bounding box center [788, 252] width 18 height 18
click at [802, 243] on span at bounding box center [810, 252] width 18 height 18
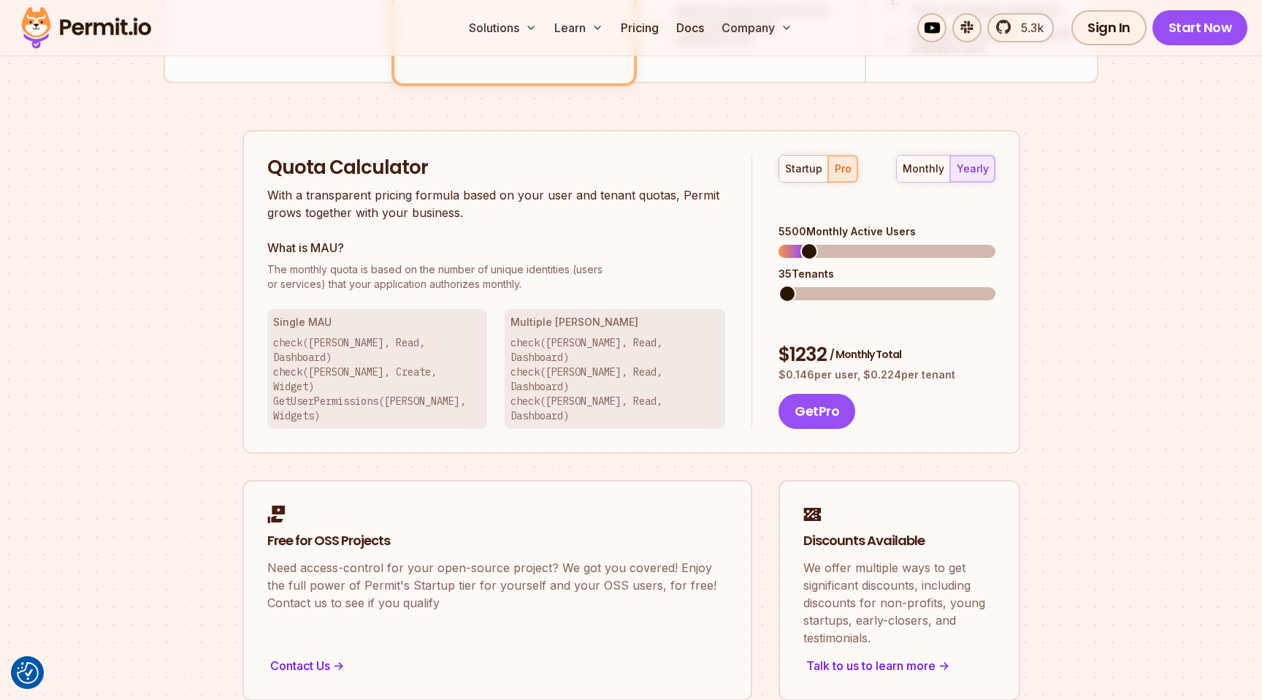
click at [779, 285] on span at bounding box center [788, 294] width 18 height 18
click at [780, 243] on span at bounding box center [789, 252] width 18 height 18
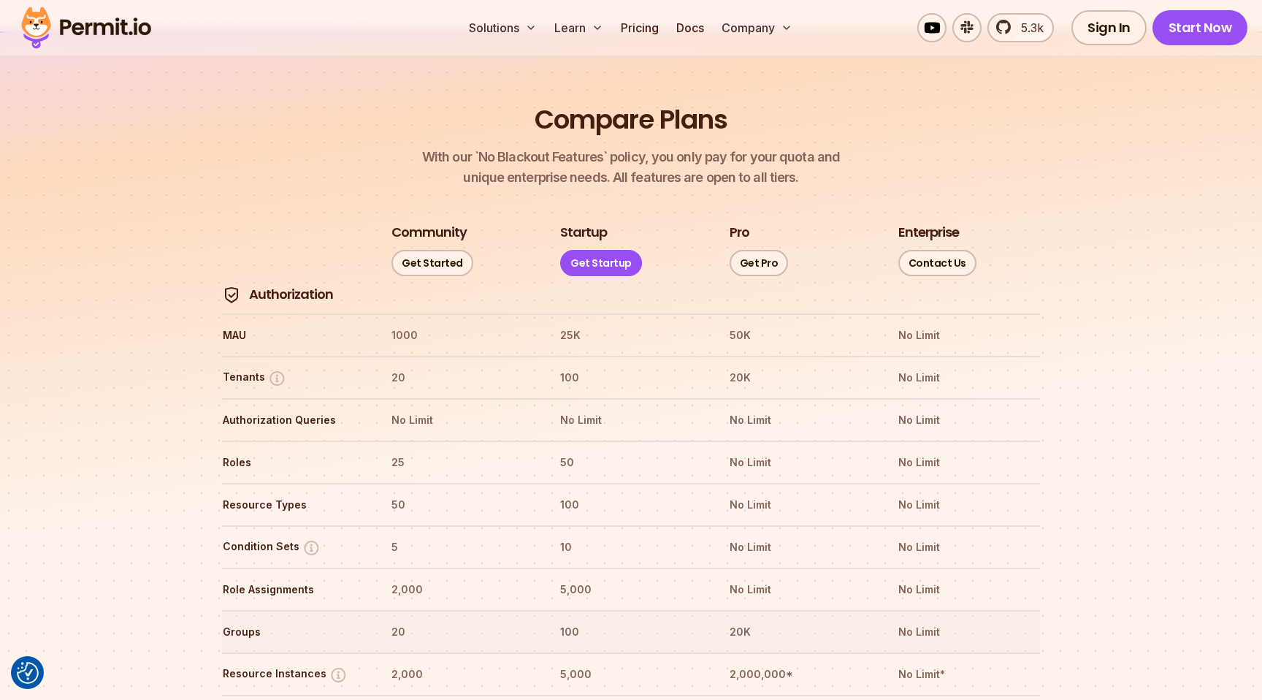
scroll to position [1587, 0]
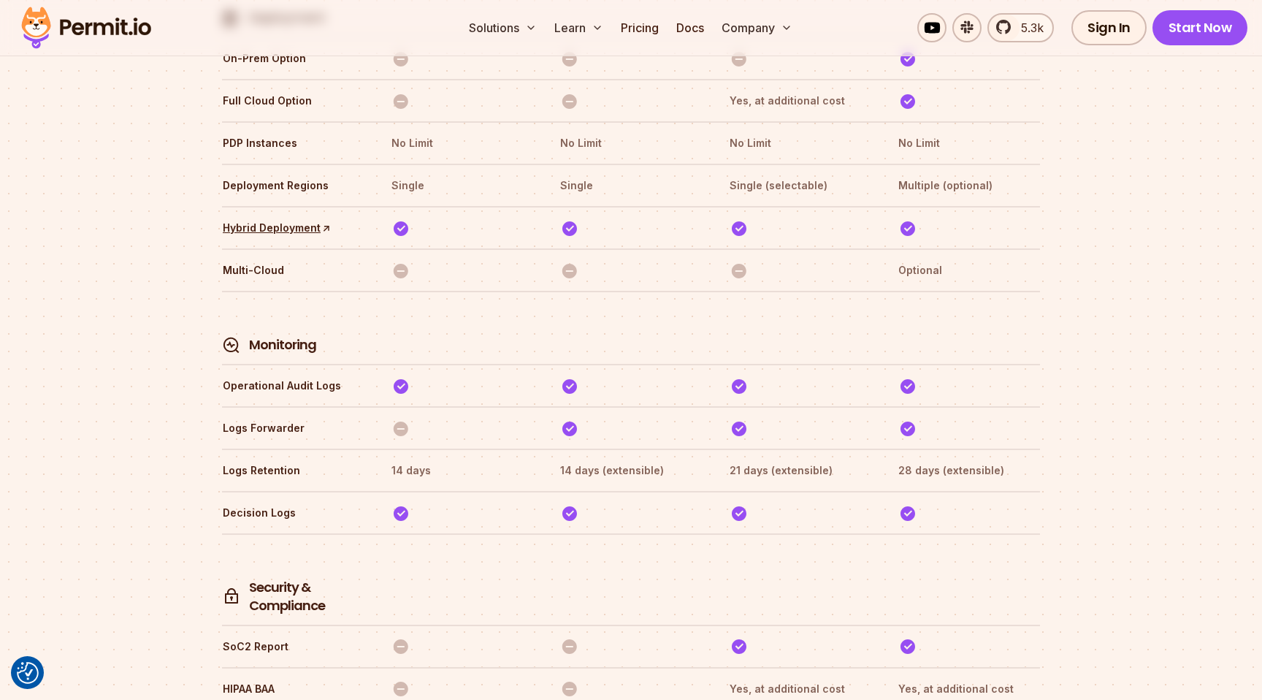
scroll to position [3599, 0]
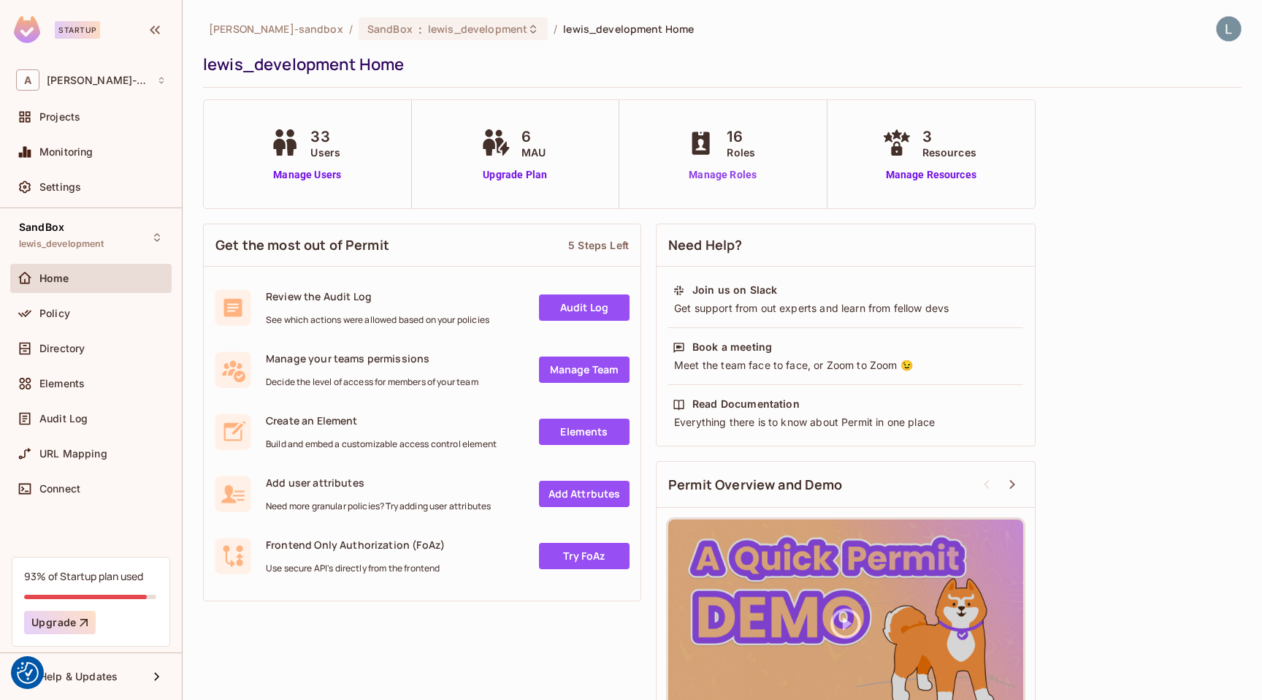
click at [731, 175] on link "Manage Roles" at bounding box center [723, 174] width 80 height 15
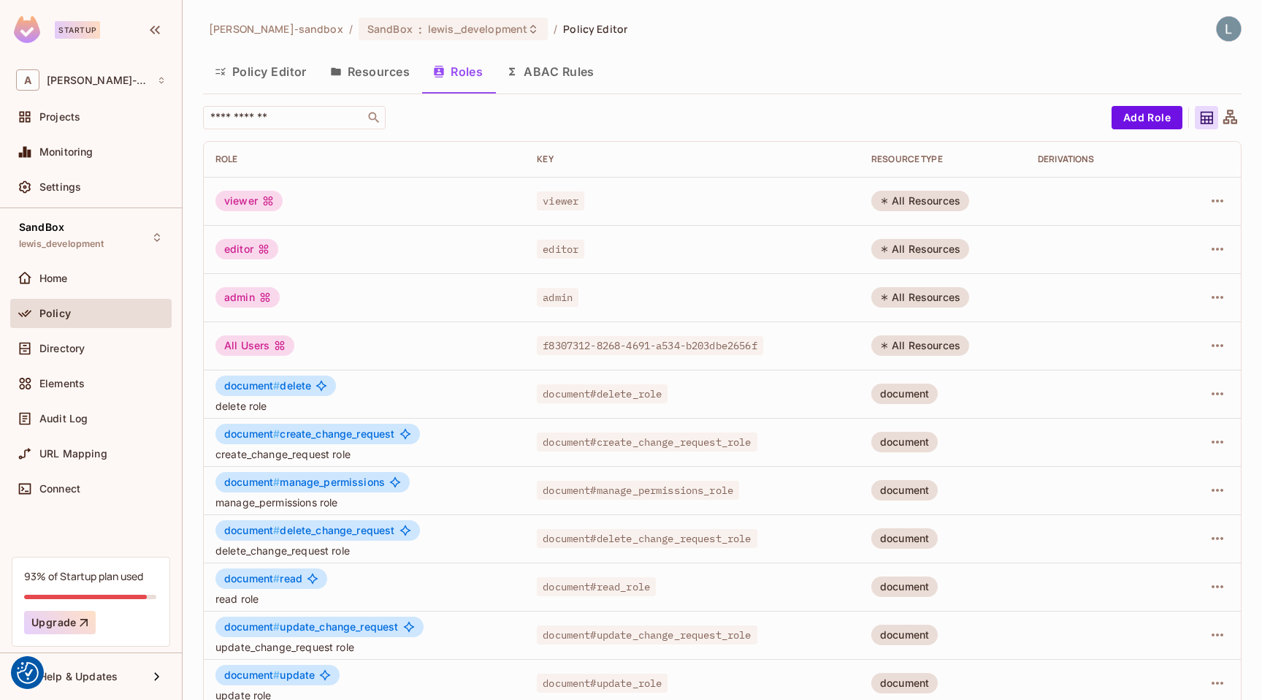
click at [554, 71] on button "ABAC Rules" at bounding box center [551, 71] width 112 height 37
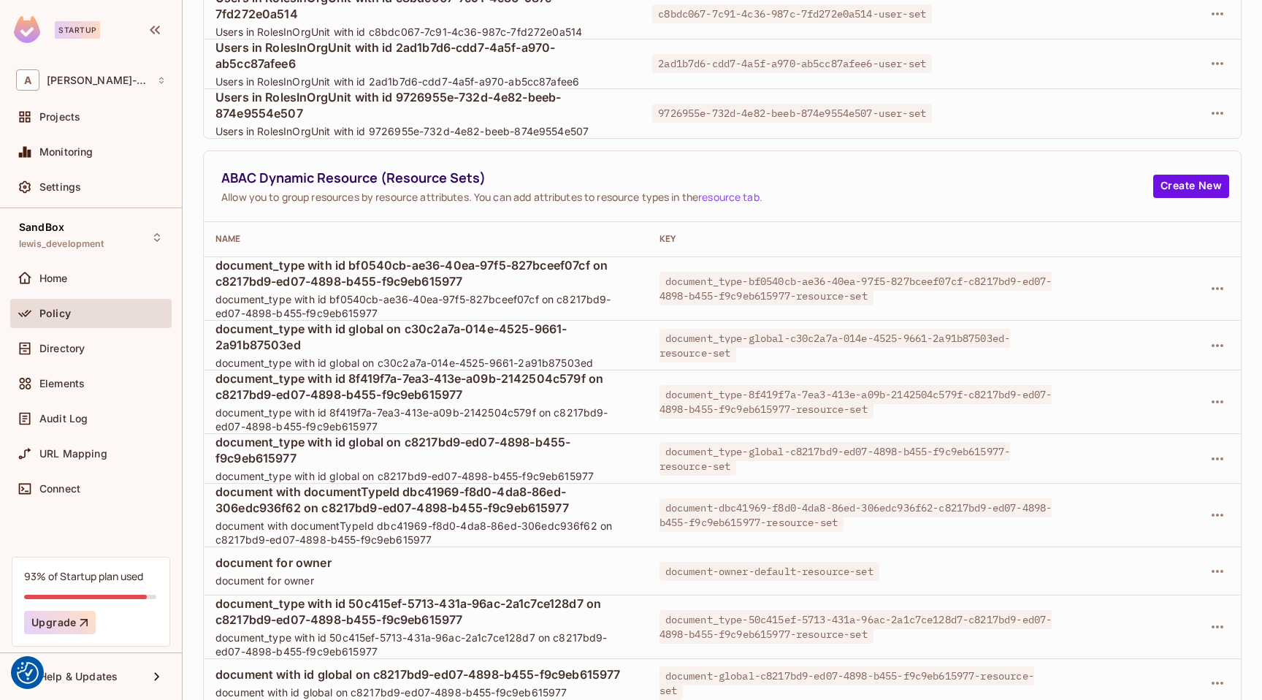
scroll to position [440, 0]
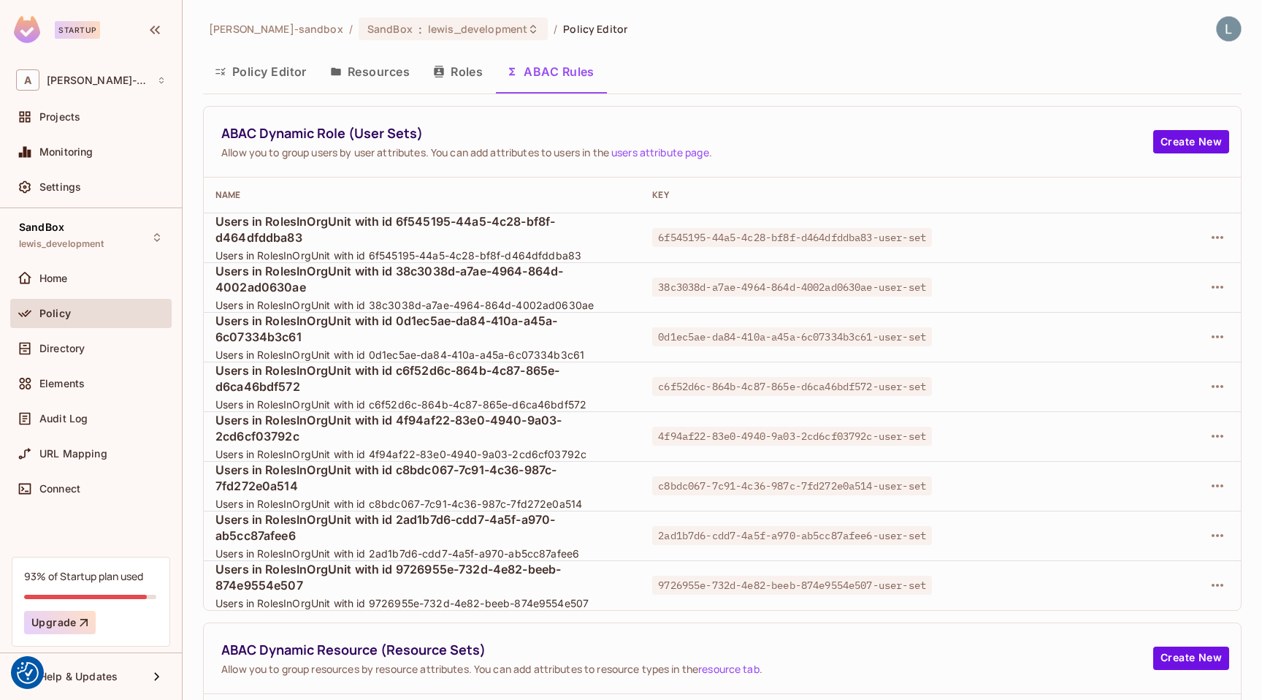
click at [275, 68] on button "Policy Editor" at bounding box center [260, 71] width 115 height 37
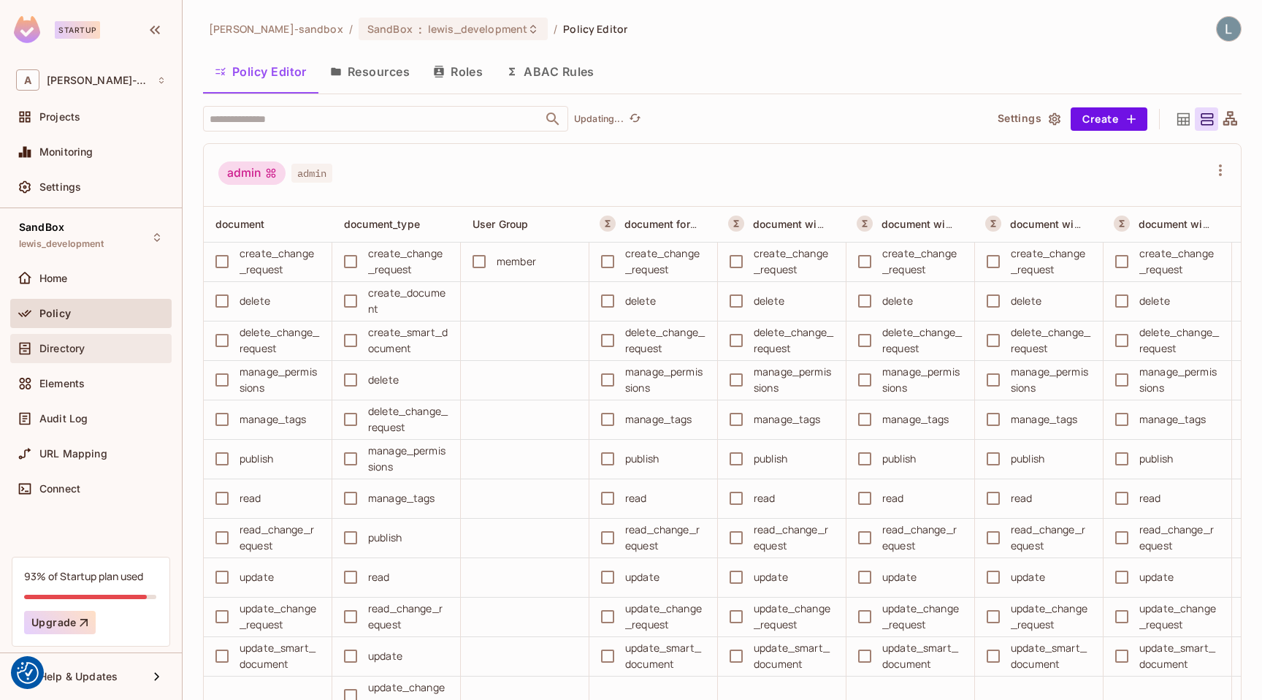
click at [98, 347] on div "Directory" at bounding box center [102, 349] width 126 height 12
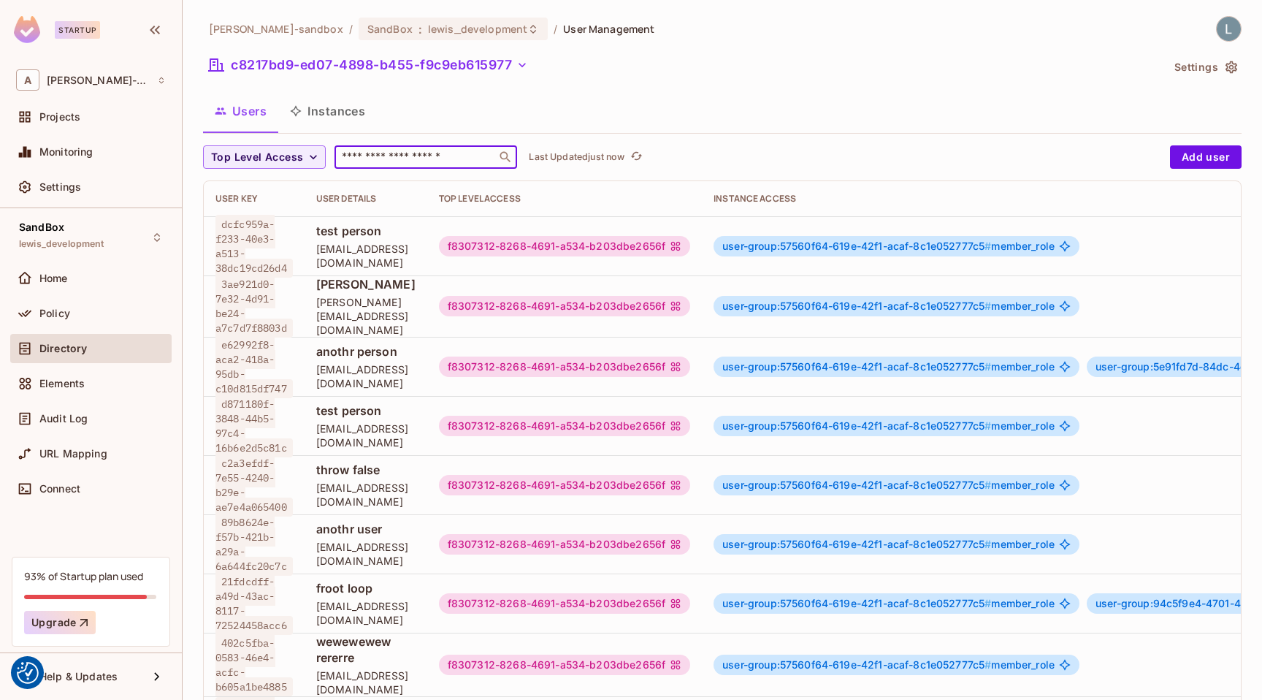
click at [426, 150] on input "text" at bounding box center [415, 157] width 153 height 15
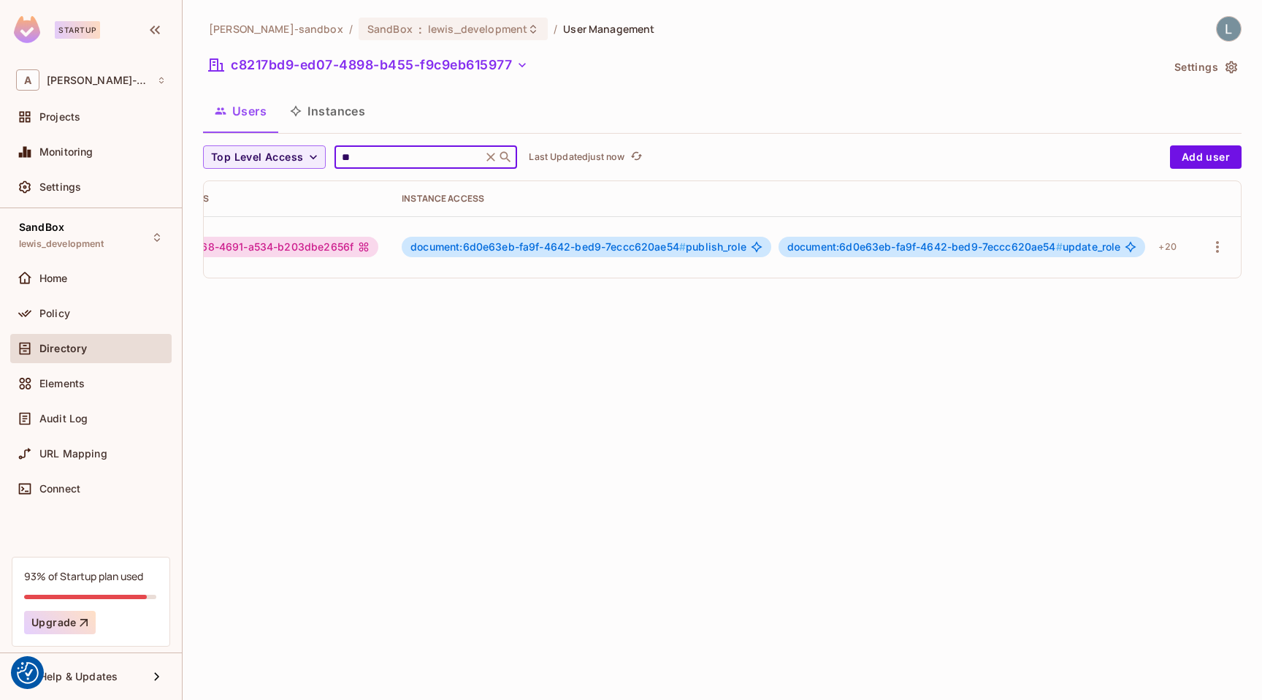
scroll to position [0, 360]
type input "**"
click at [1215, 248] on icon "button" at bounding box center [1218, 247] width 18 height 18
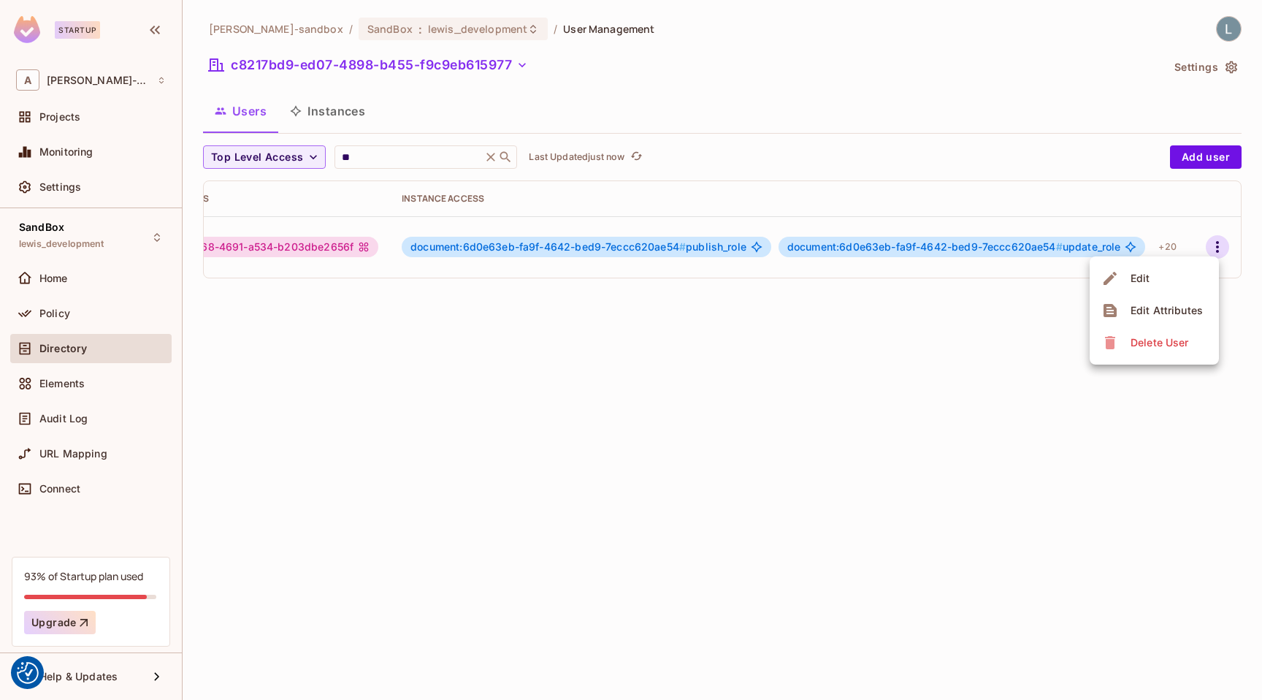
click at [1001, 242] on div at bounding box center [631, 350] width 1262 height 700
click at [993, 244] on span "document:6d0e63eb-fa9f-4642-bed9-7eccc620ae54 #" at bounding box center [924, 246] width 275 height 12
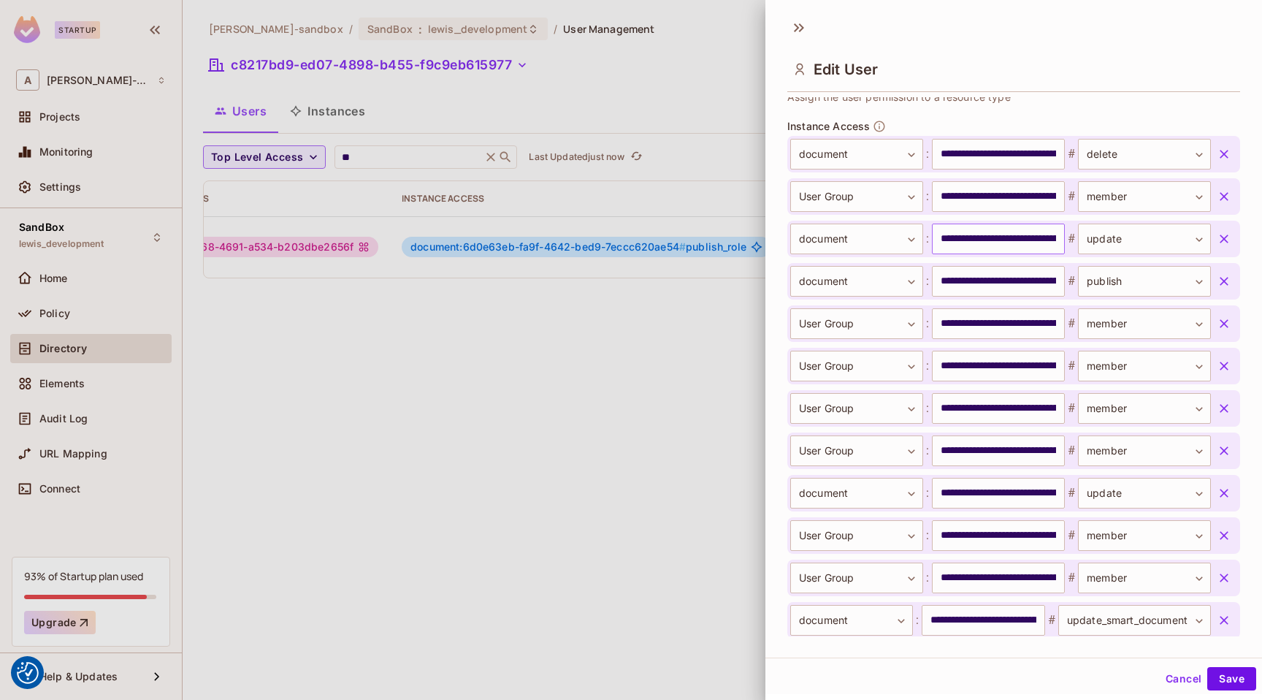
scroll to position [503, 0]
click at [617, 337] on div at bounding box center [631, 350] width 1262 height 700
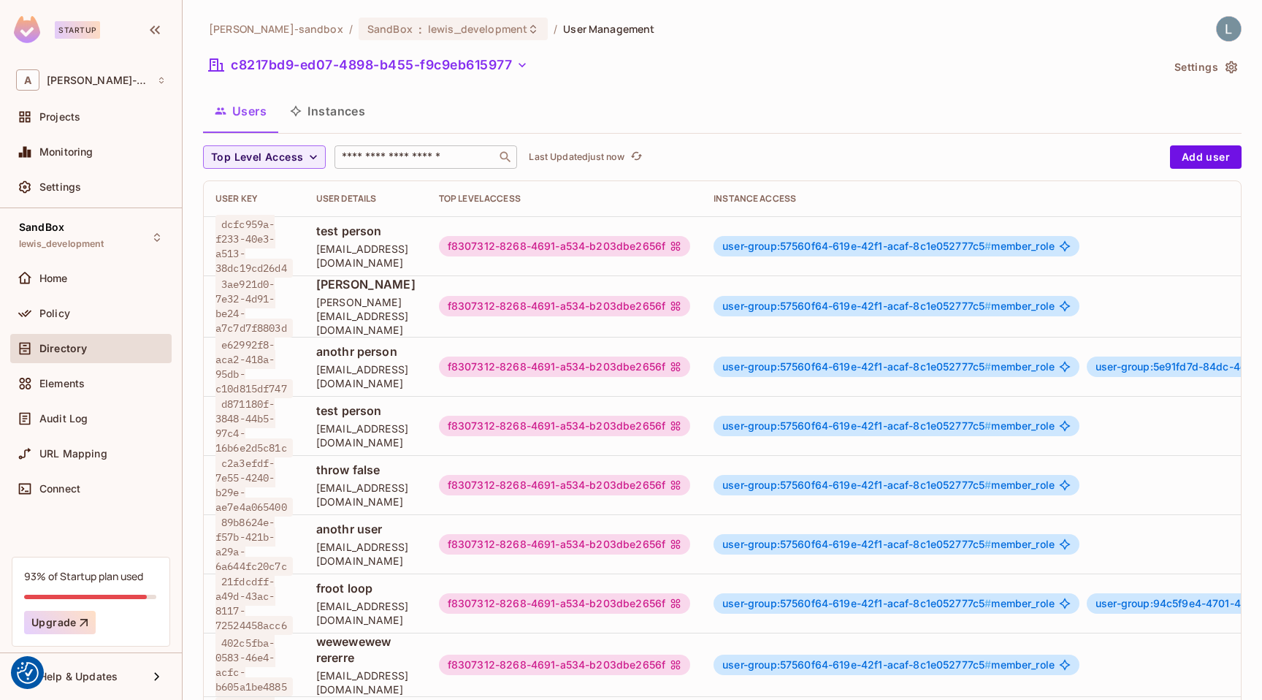
click at [424, 159] on input "text" at bounding box center [415, 157] width 153 height 15
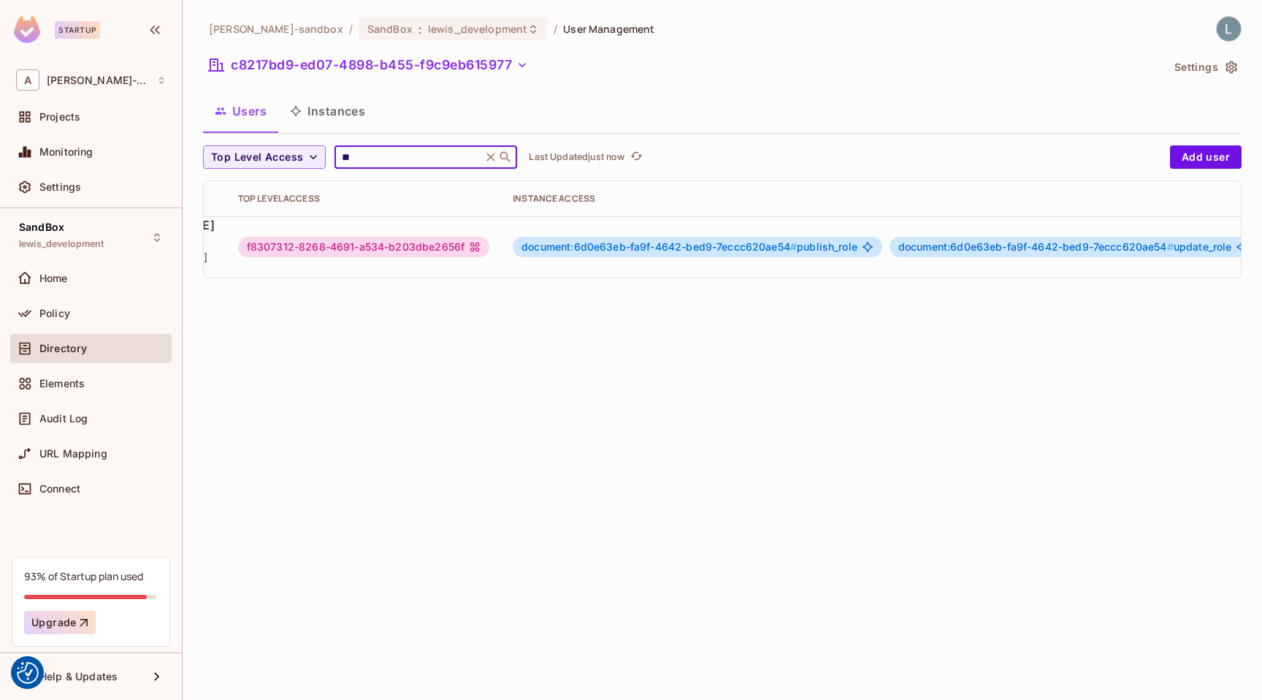
scroll to position [0, 358]
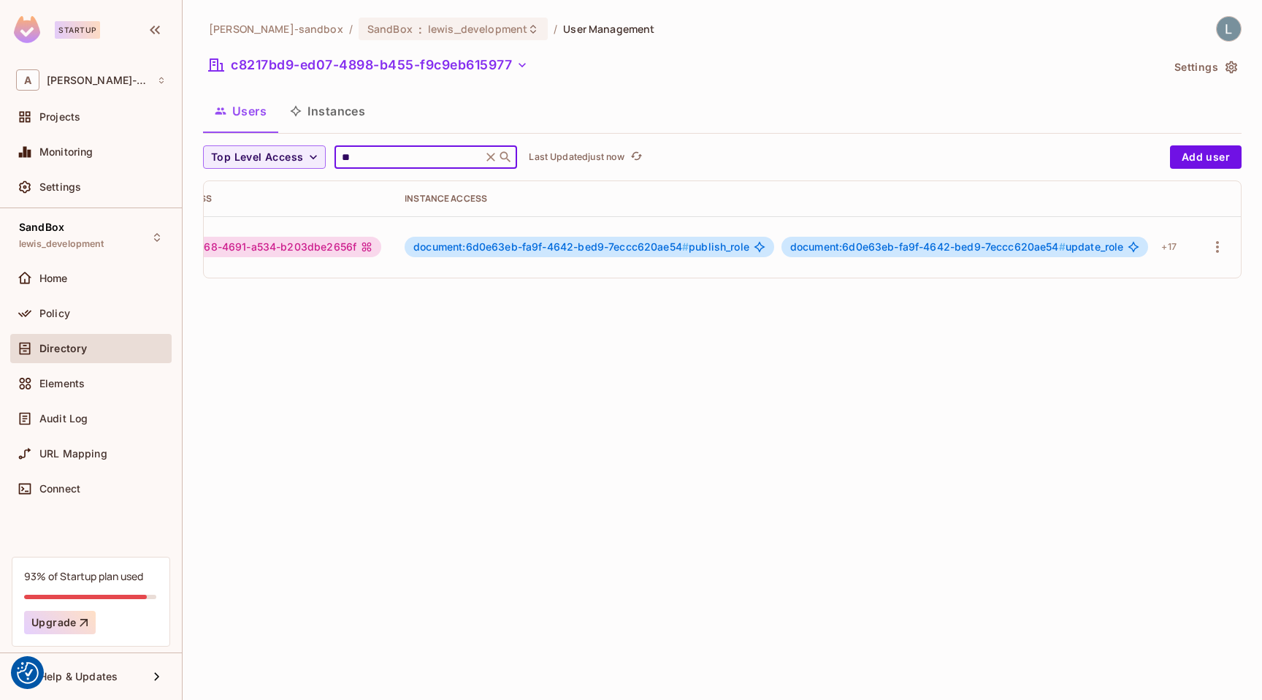
type input "**"
click at [1091, 245] on span "document:6d0e63eb-fa9f-4642-bed9-7eccc620ae54 # update_role" at bounding box center [957, 247] width 334 height 12
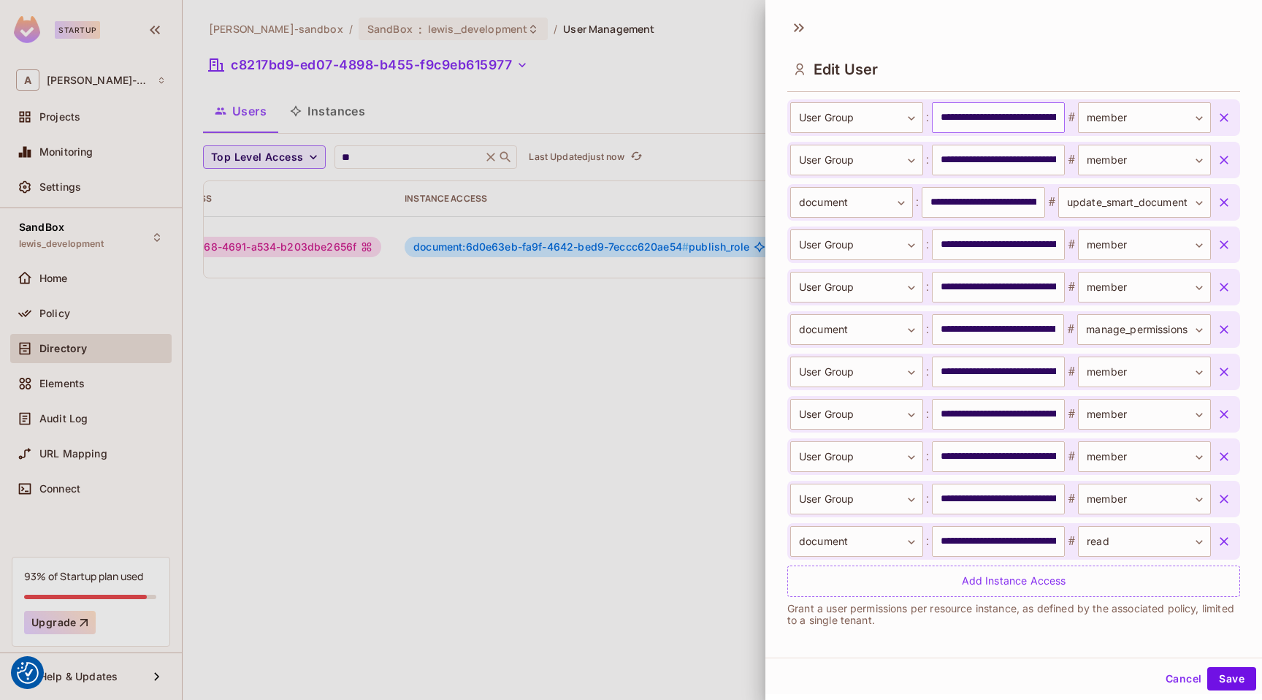
scroll to position [882, 0]
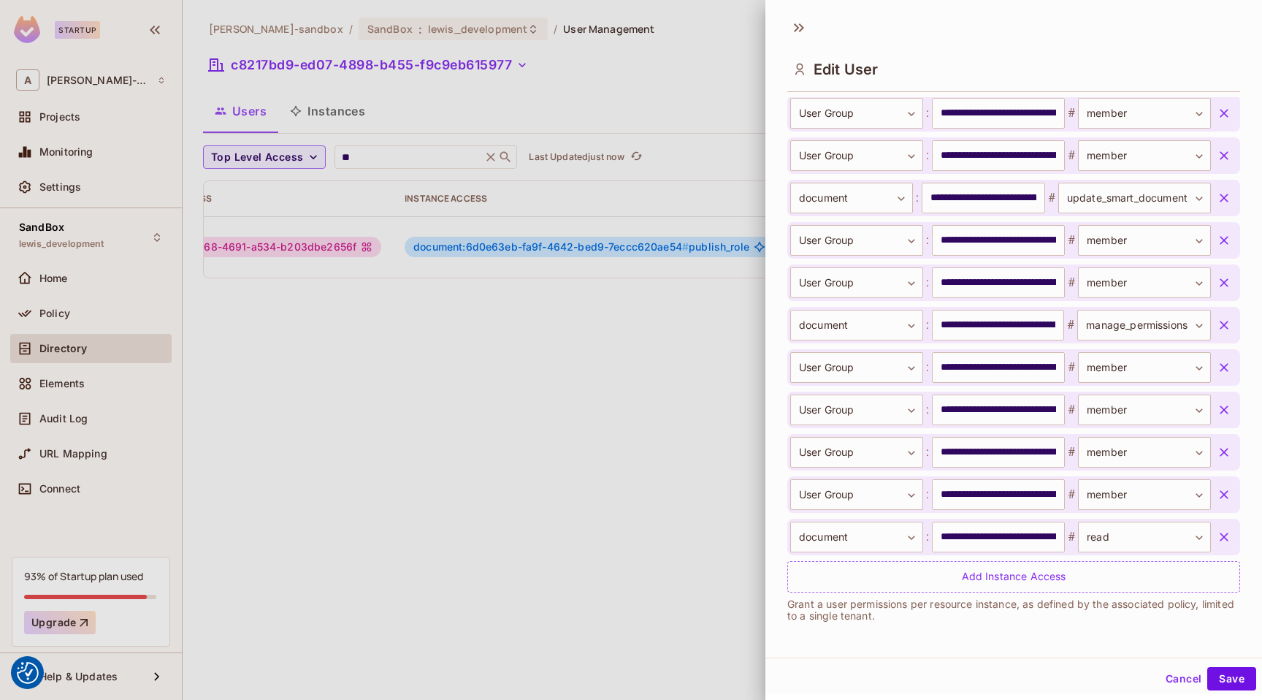
click at [664, 514] on div at bounding box center [631, 350] width 1262 height 700
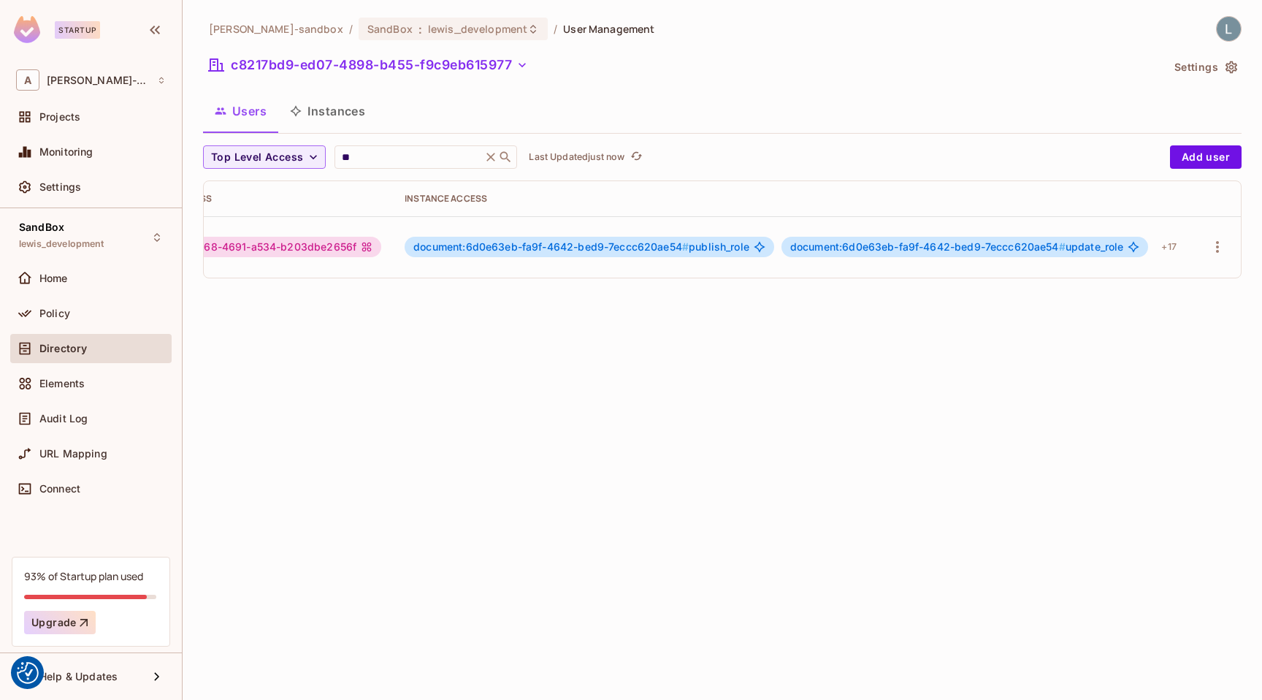
scroll to position [0, 0]
